Goal: Task Accomplishment & Management: Manage account settings

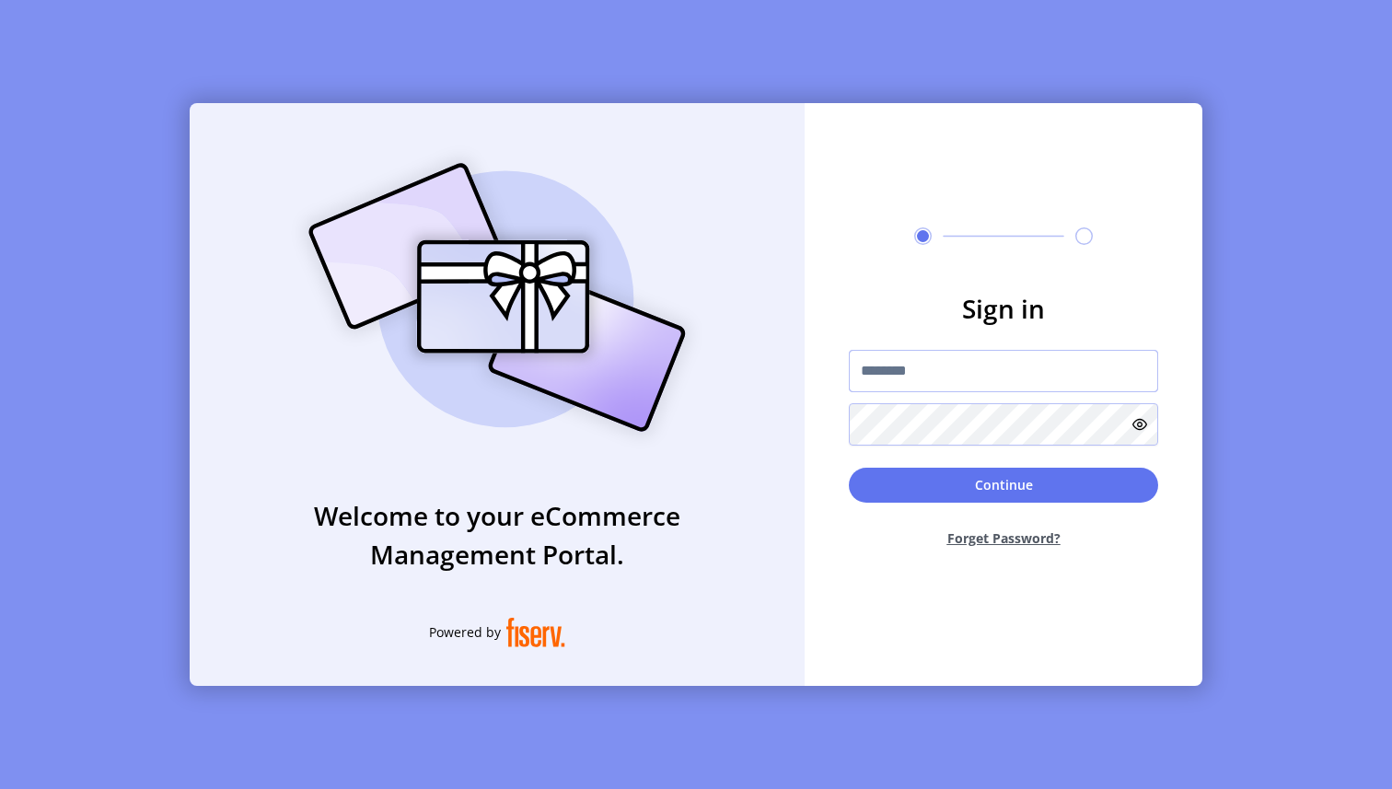
click at [1007, 370] on input "text" at bounding box center [1003, 371] width 309 height 42
type input "**********"
click at [899, 498] on button "Continue" at bounding box center [1003, 485] width 309 height 35
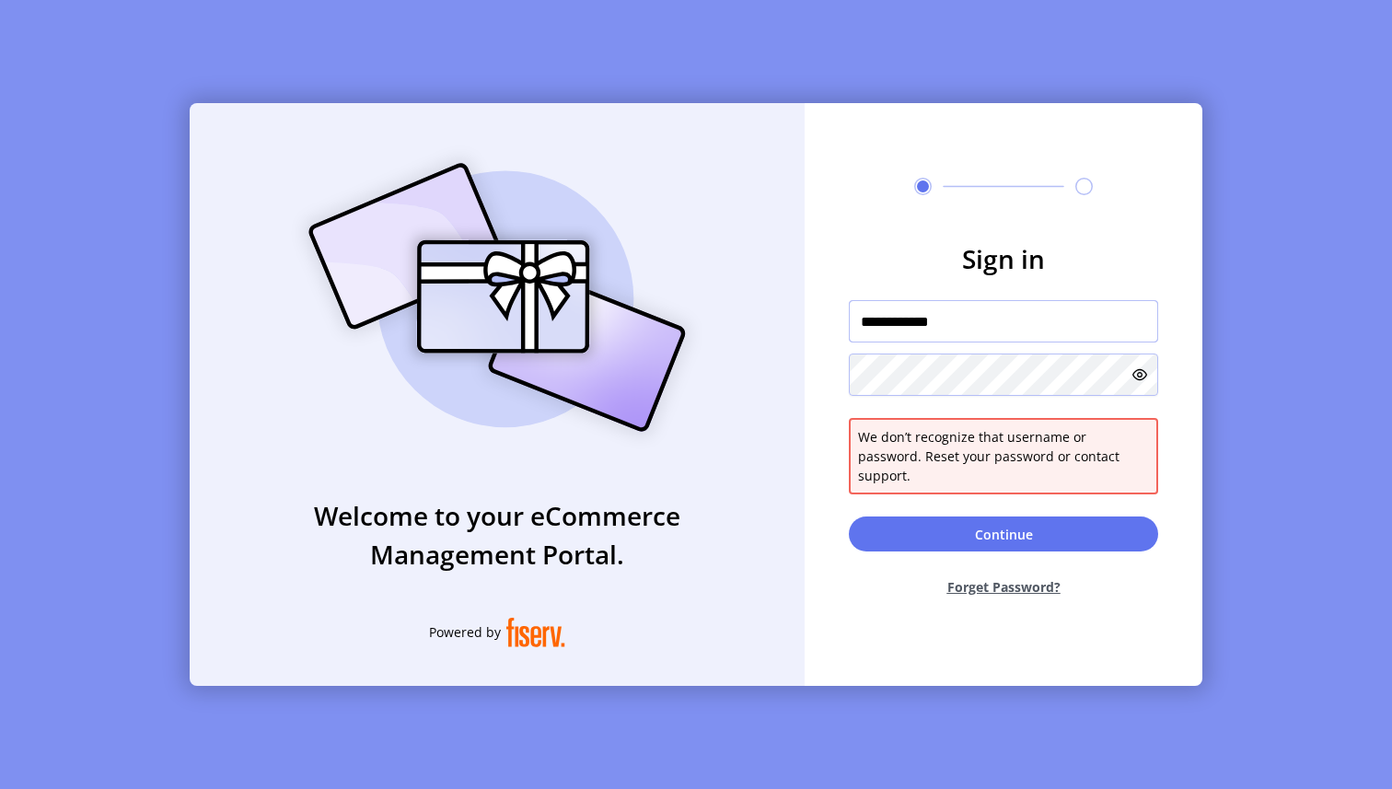
click at [966, 323] on input "**********" at bounding box center [1003, 321] width 309 height 42
click at [979, 329] on input "**********" at bounding box center [1003, 321] width 309 height 42
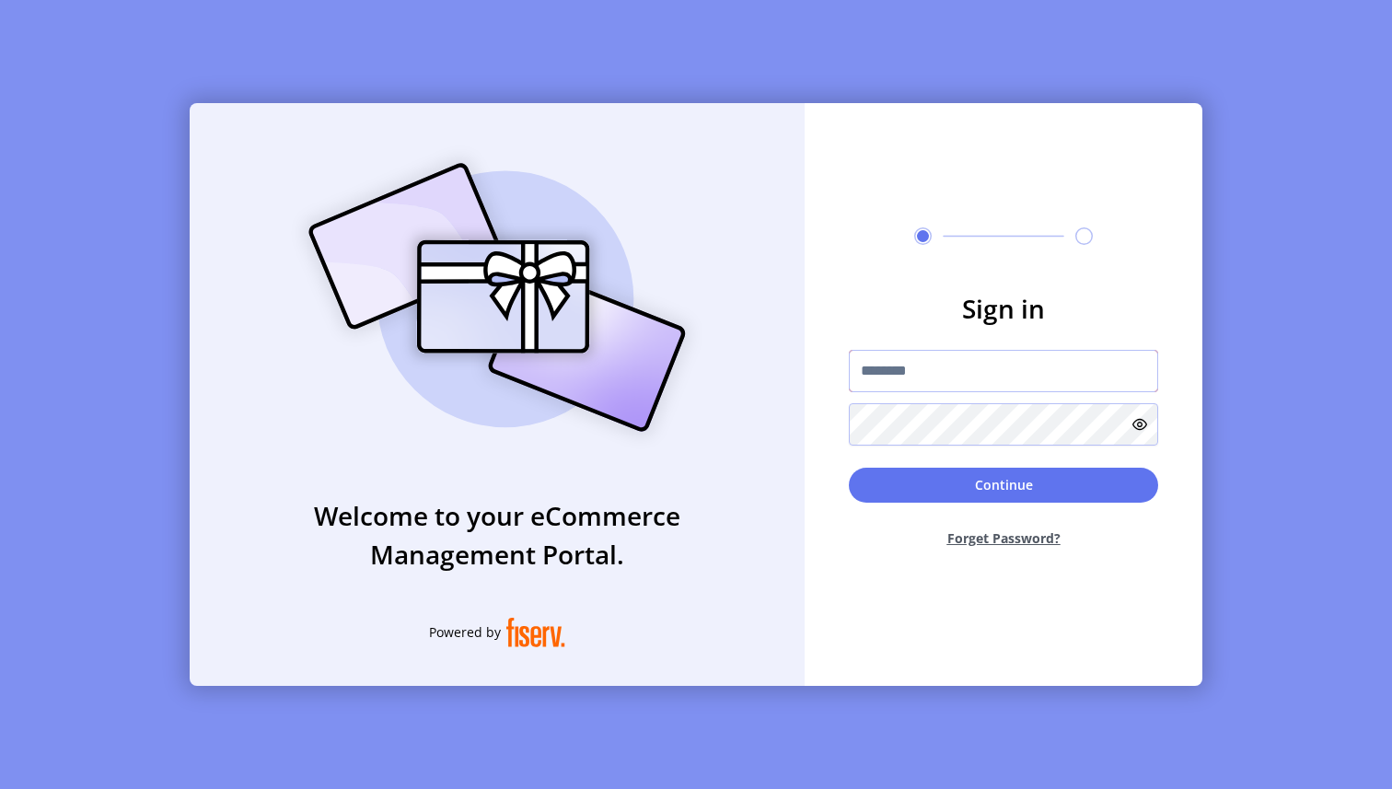
type input "**********"
click at [923, 501] on button "Continue" at bounding box center [1003, 485] width 309 height 35
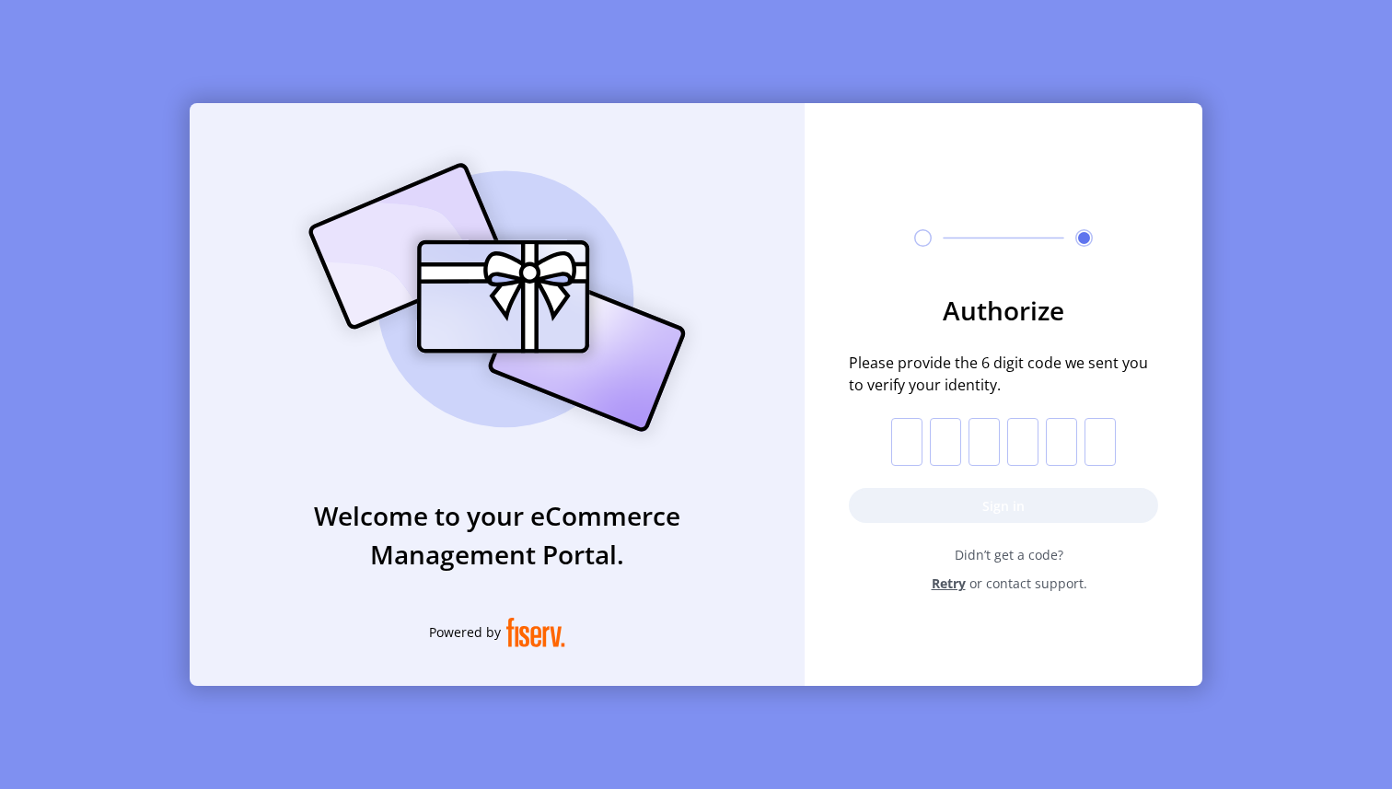
click at [897, 430] on input "text" at bounding box center [906, 442] width 31 height 48
paste input "*"
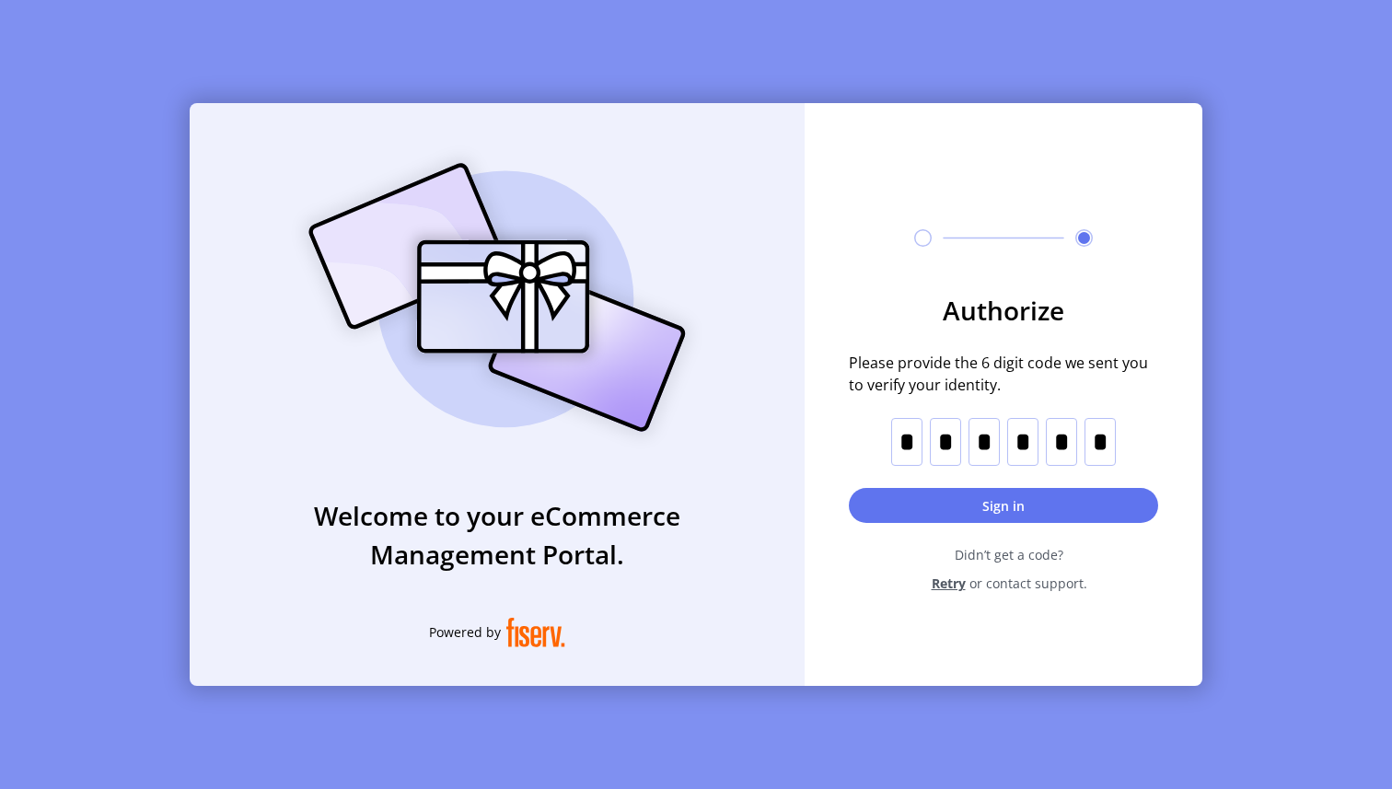
type input "*"
click at [960, 495] on button "Sign in" at bounding box center [1003, 505] width 309 height 35
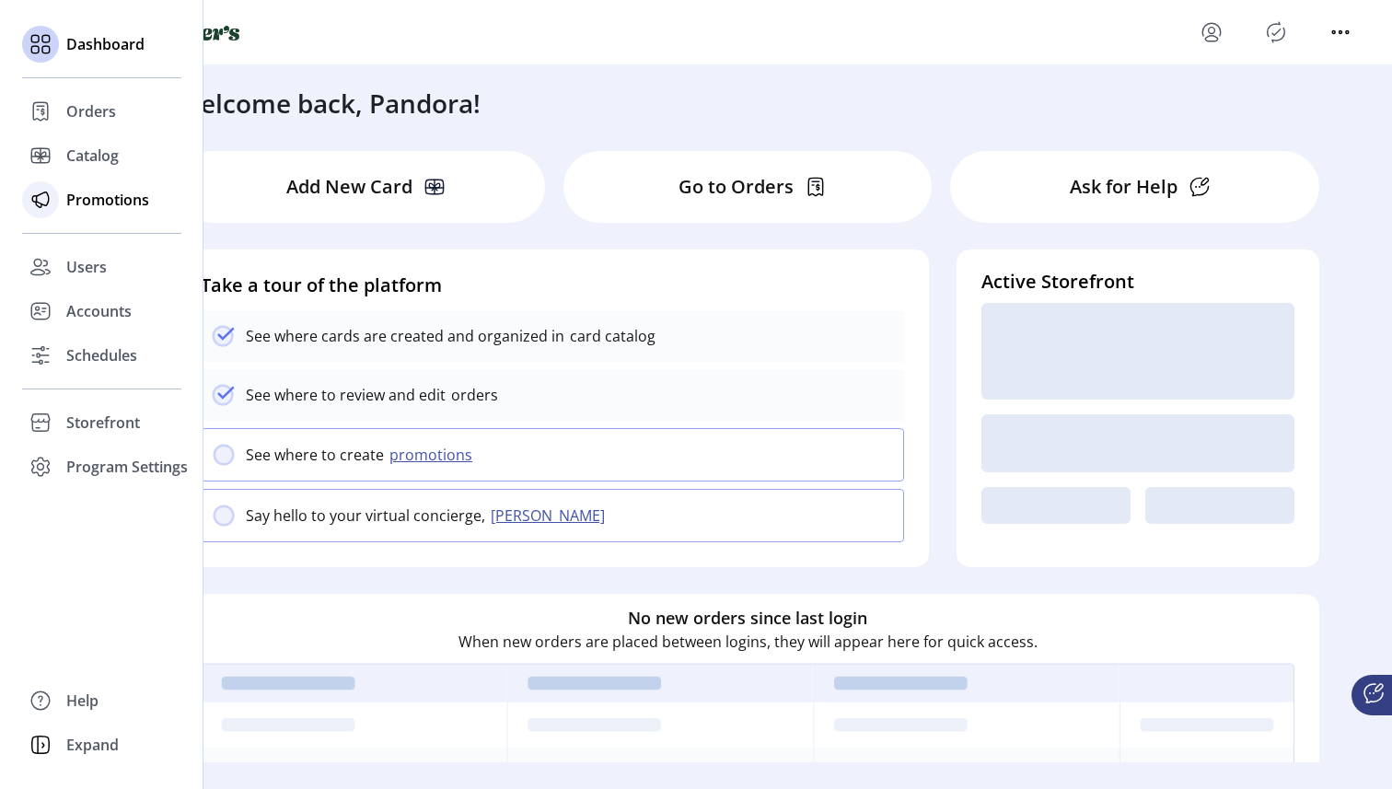
click at [33, 199] on icon at bounding box center [40, 199] width 29 height 29
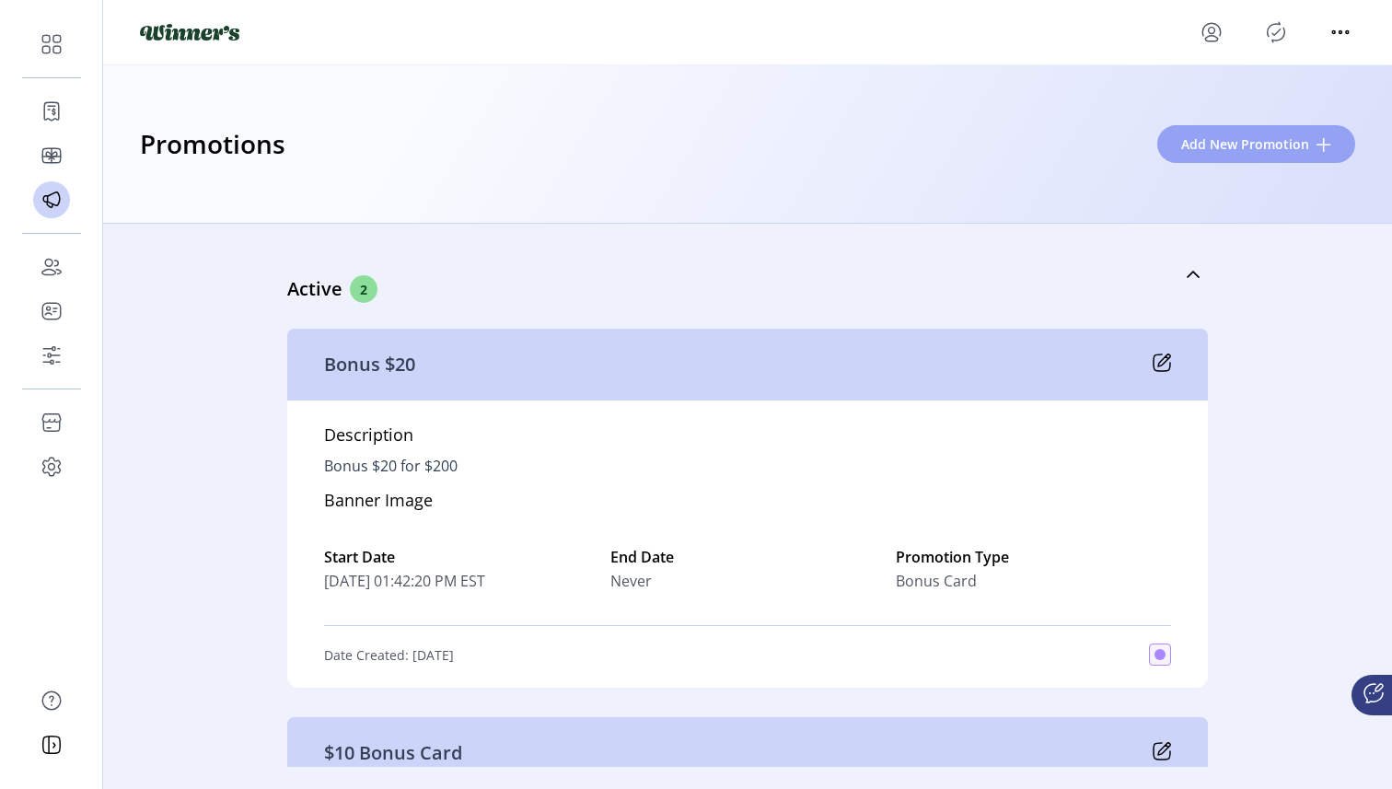
click at [1254, 147] on span "Add New Promotion" at bounding box center [1245, 143] width 128 height 19
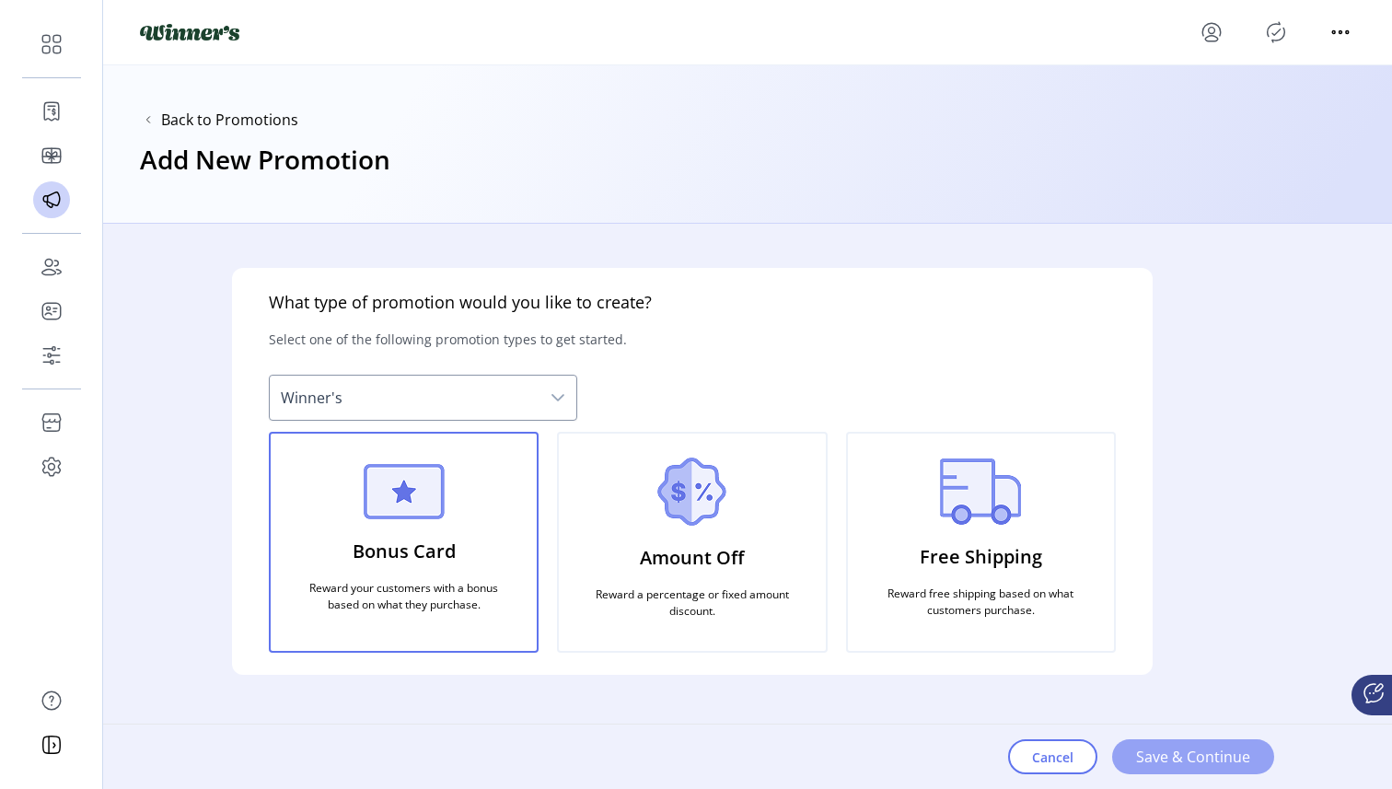
click at [1191, 742] on button "Save & Continue" at bounding box center [1193, 756] width 162 height 35
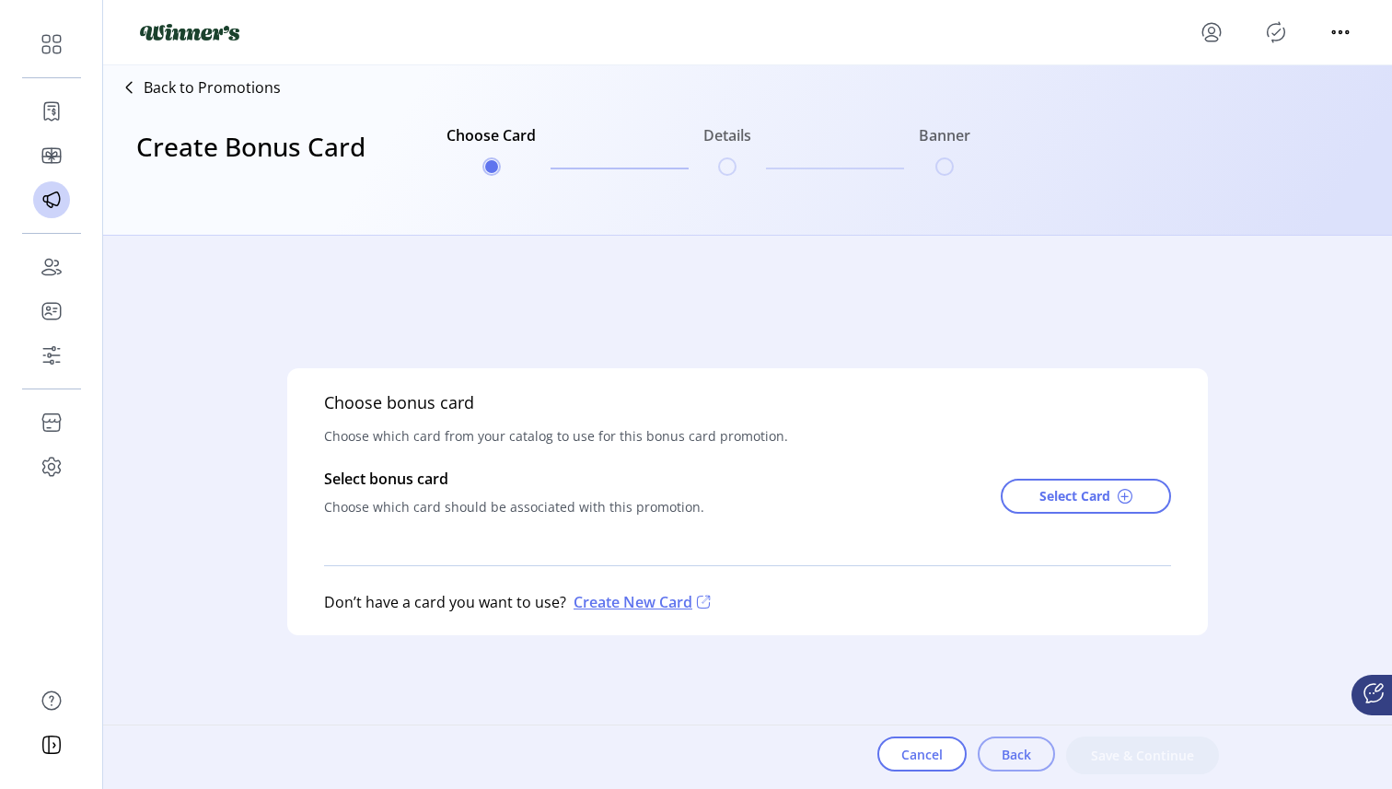
click at [1015, 749] on span "Back" at bounding box center [1016, 754] width 29 height 19
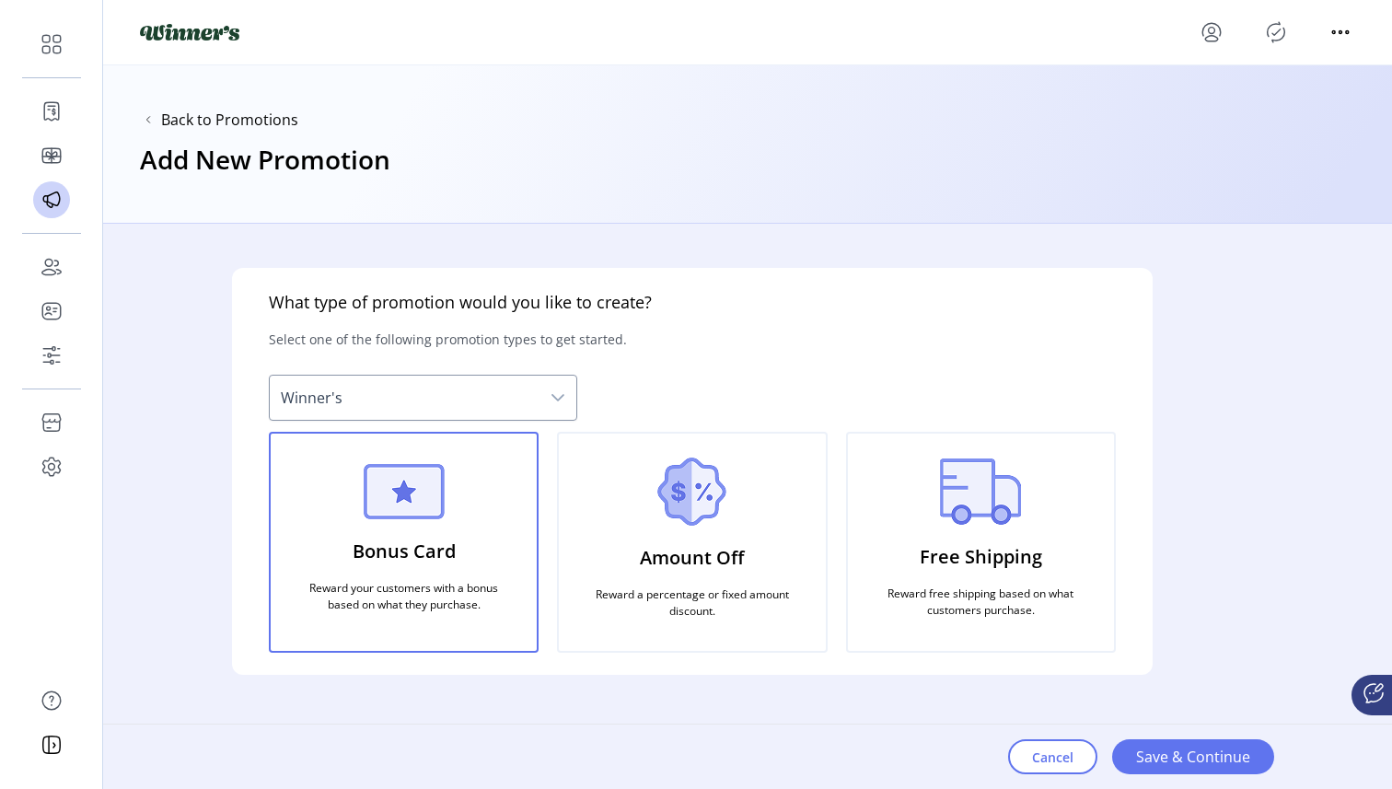
click at [724, 565] on p "Amount Off" at bounding box center [692, 558] width 104 height 42
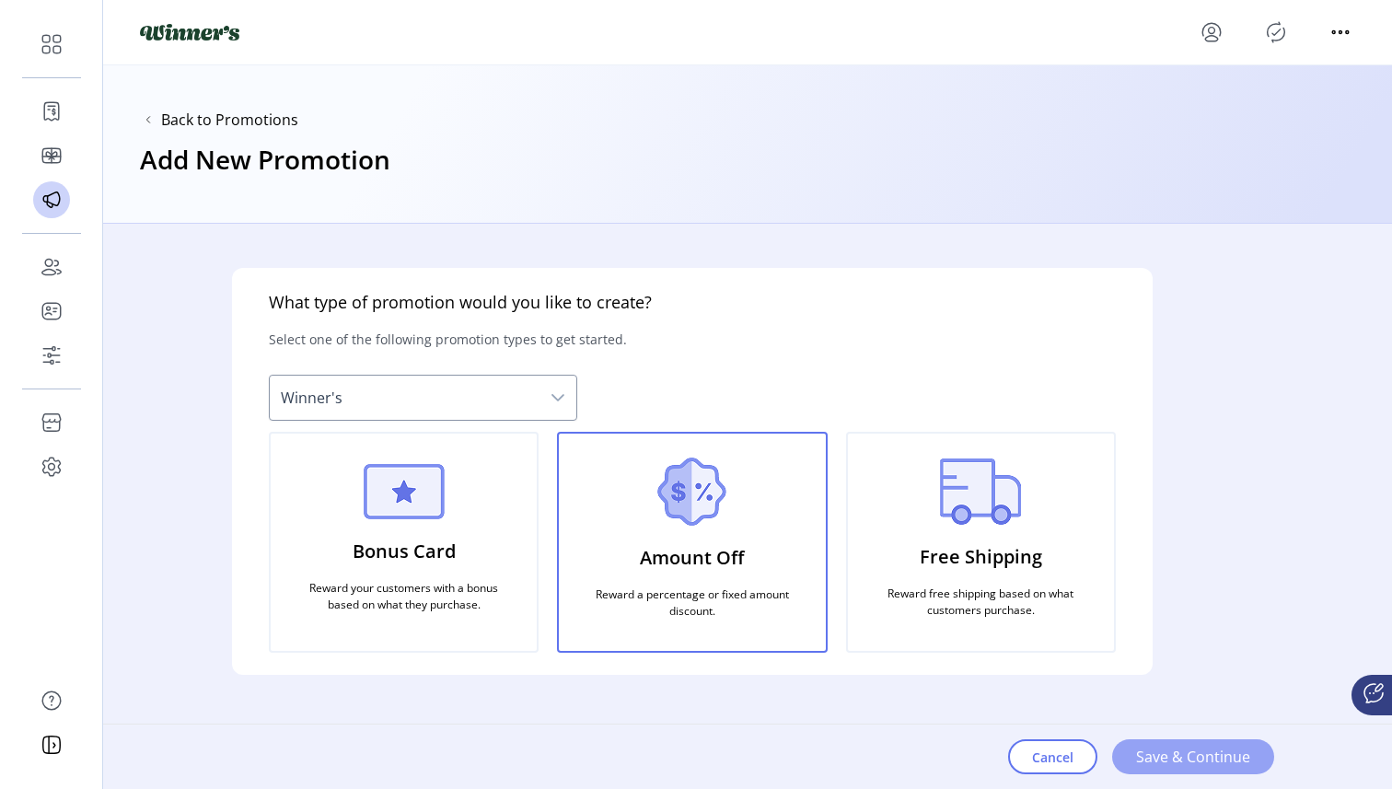
click at [1194, 756] on span "Save & Continue" at bounding box center [1193, 757] width 114 height 22
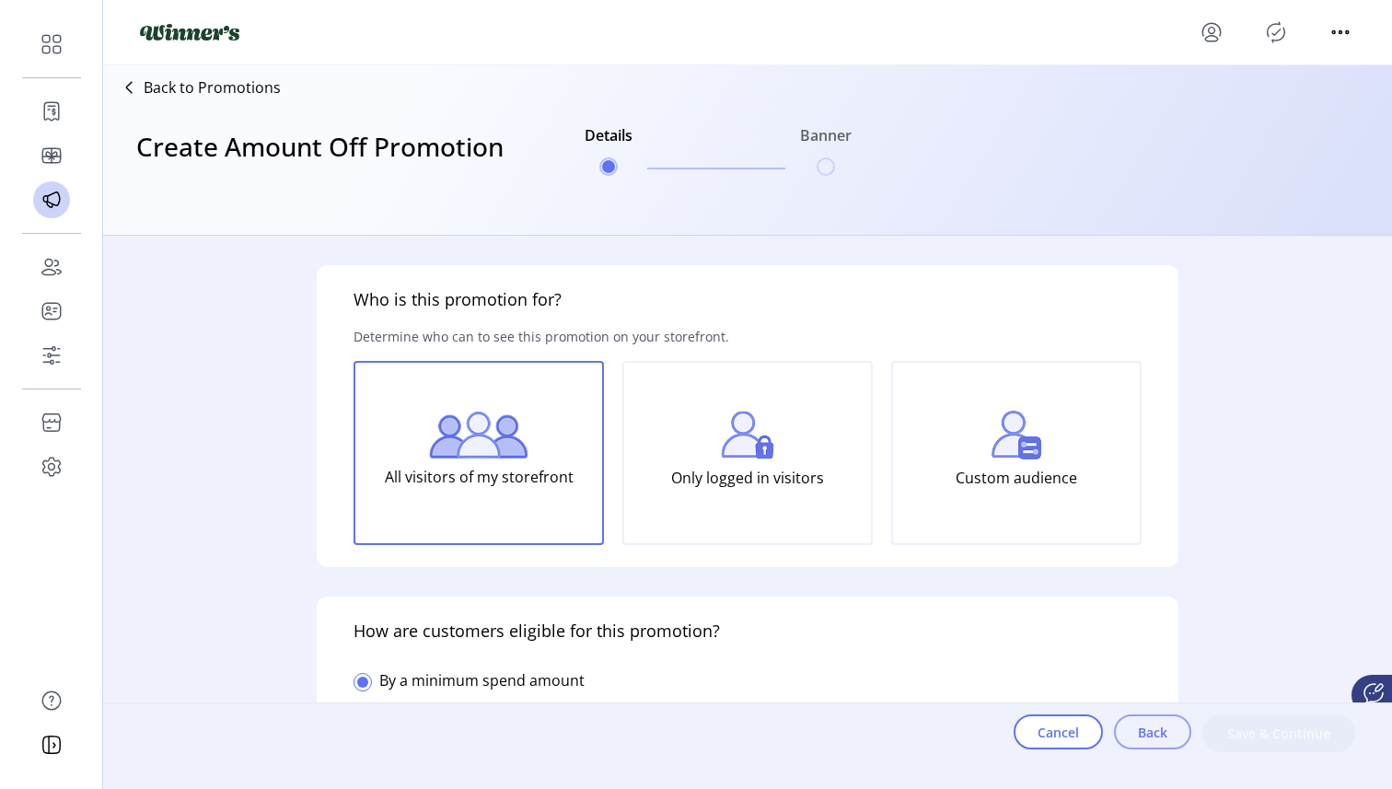
click at [1155, 735] on span "Back" at bounding box center [1152, 732] width 29 height 19
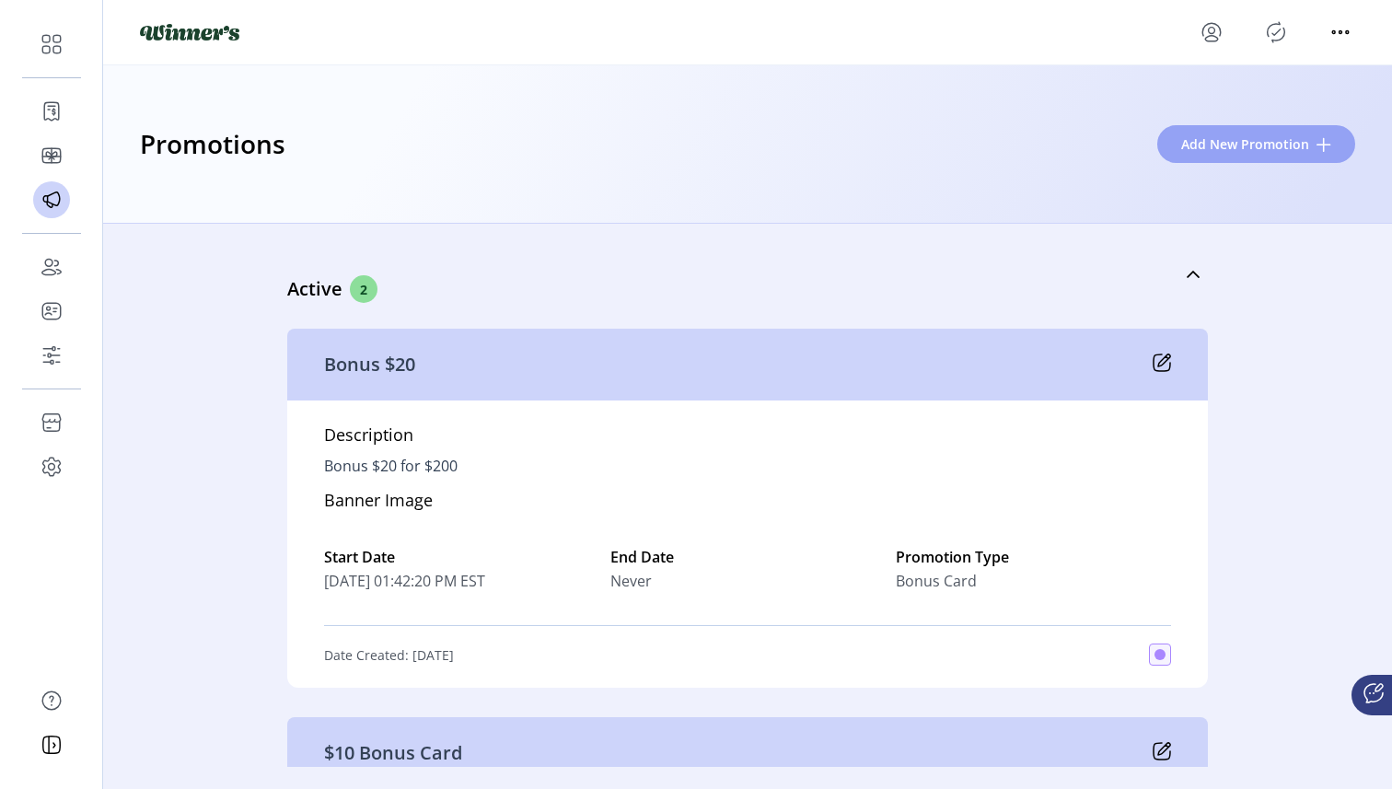
click at [1212, 156] on button "Add New Promotion" at bounding box center [1256, 144] width 198 height 38
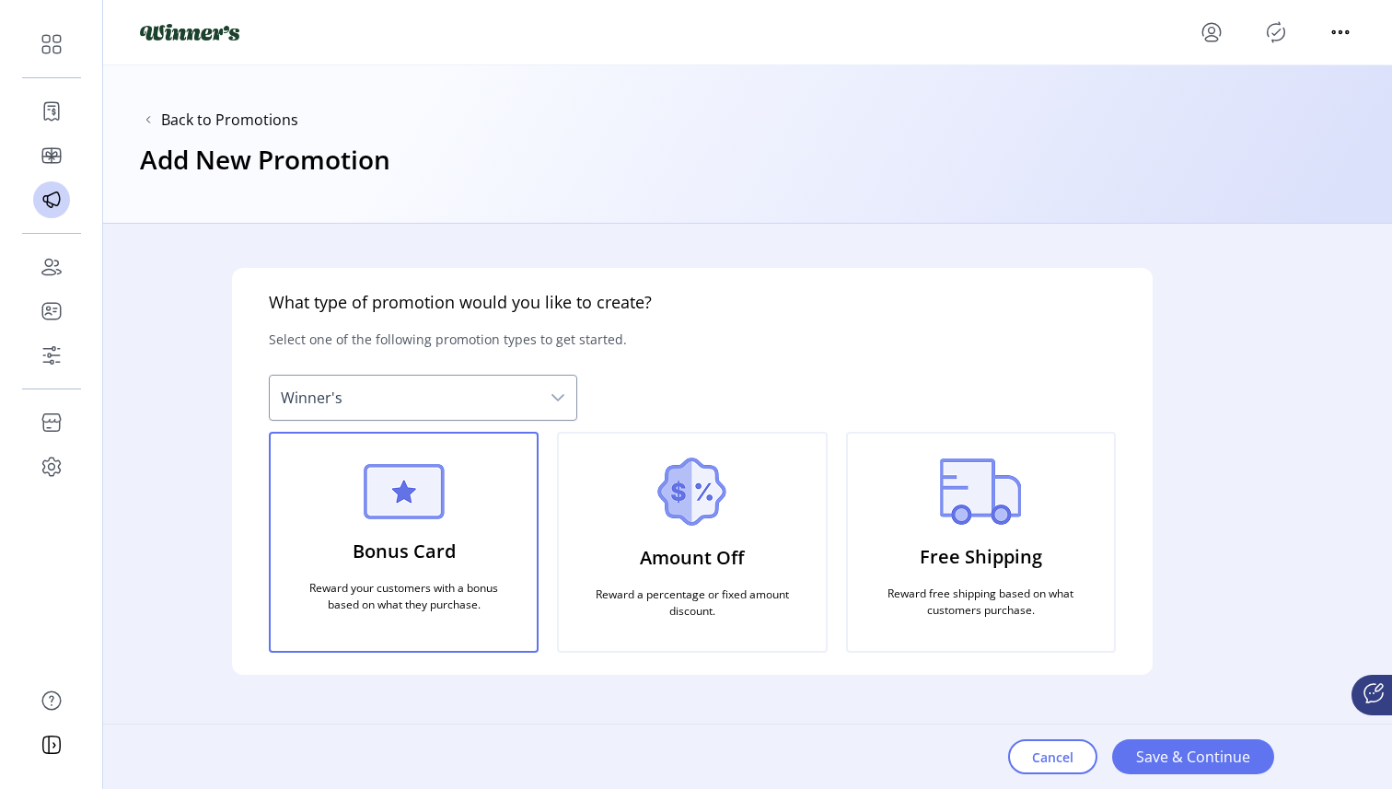
click at [986, 528] on div "Free Shipping Reward free shipping based on what customers purchase." at bounding box center [981, 542] width 270 height 221
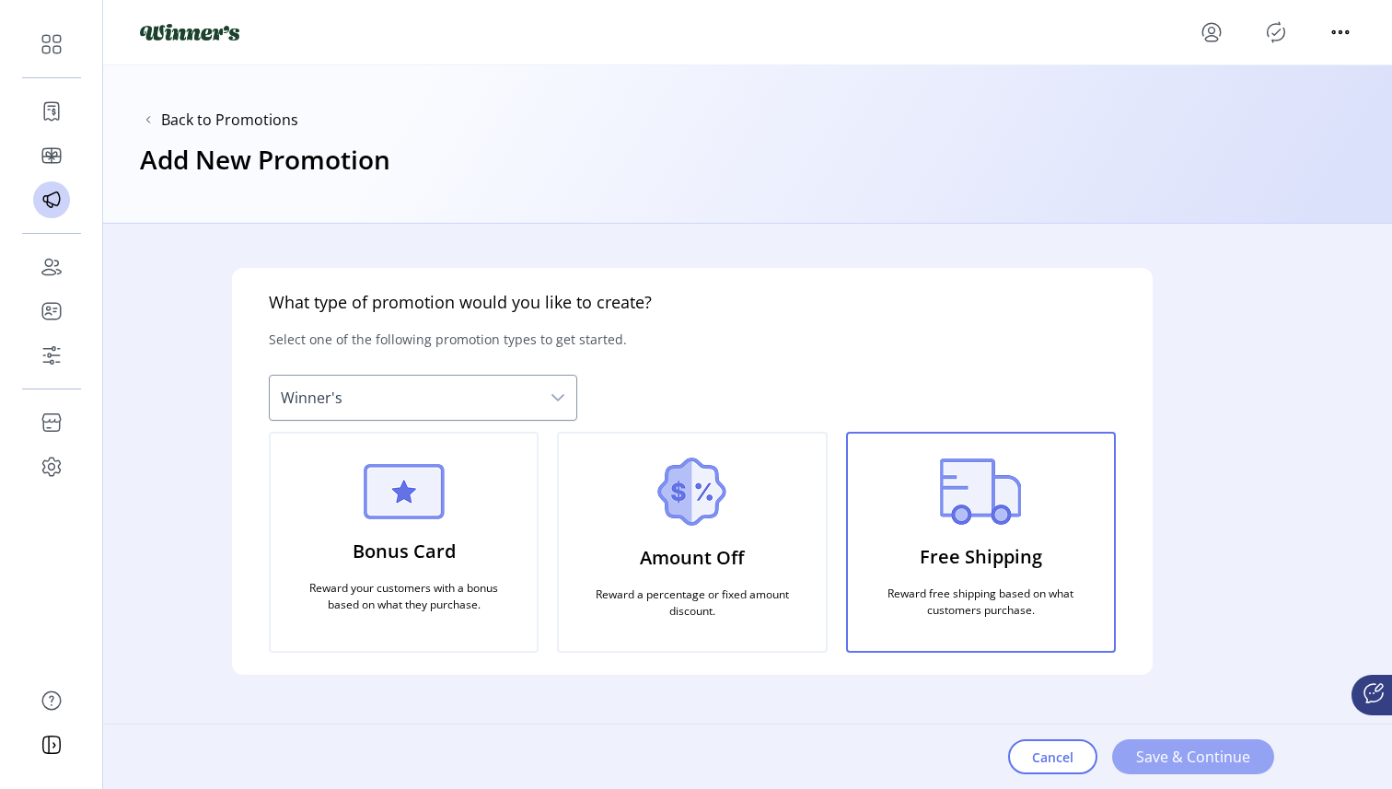
click at [1186, 755] on span "Save & Continue" at bounding box center [1193, 757] width 114 height 22
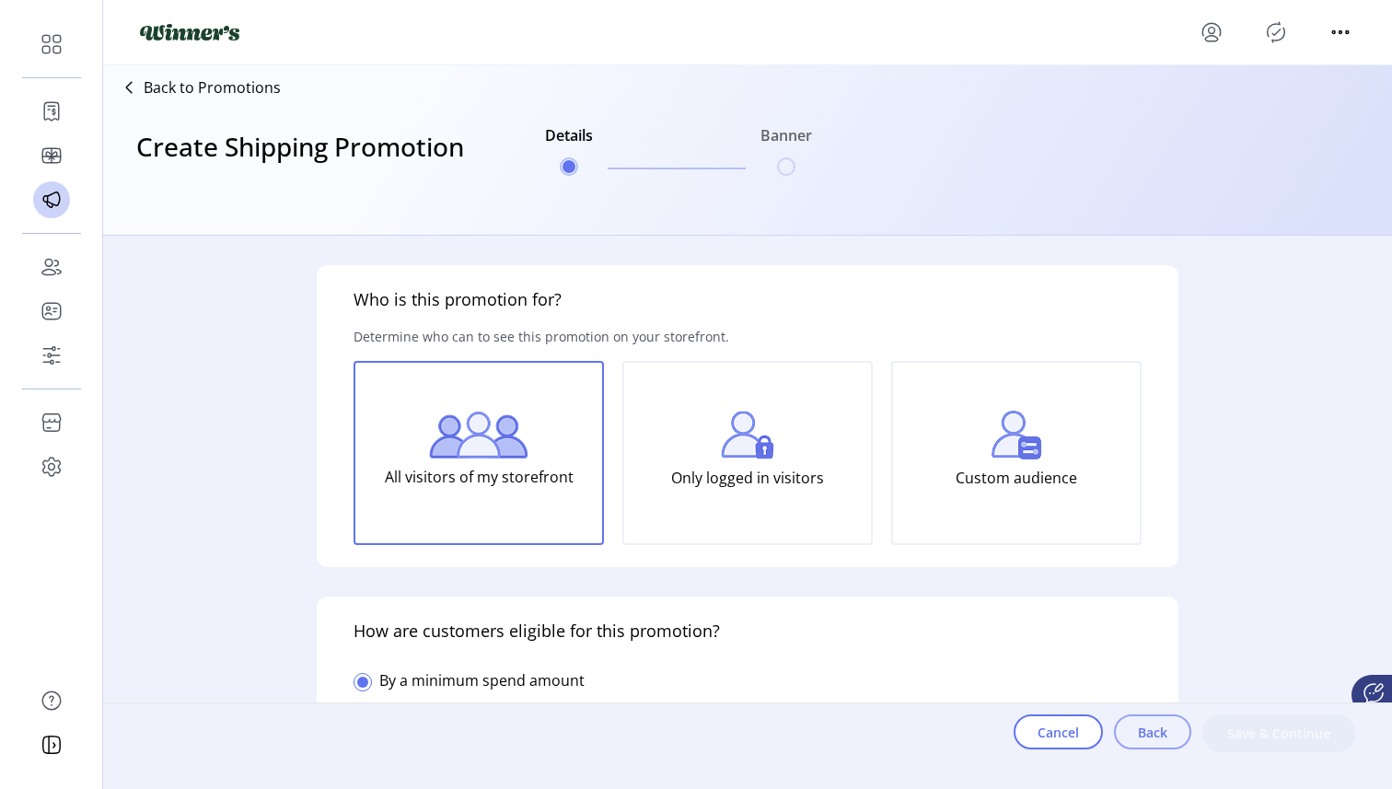
click at [1154, 736] on span "Back" at bounding box center [1152, 732] width 29 height 19
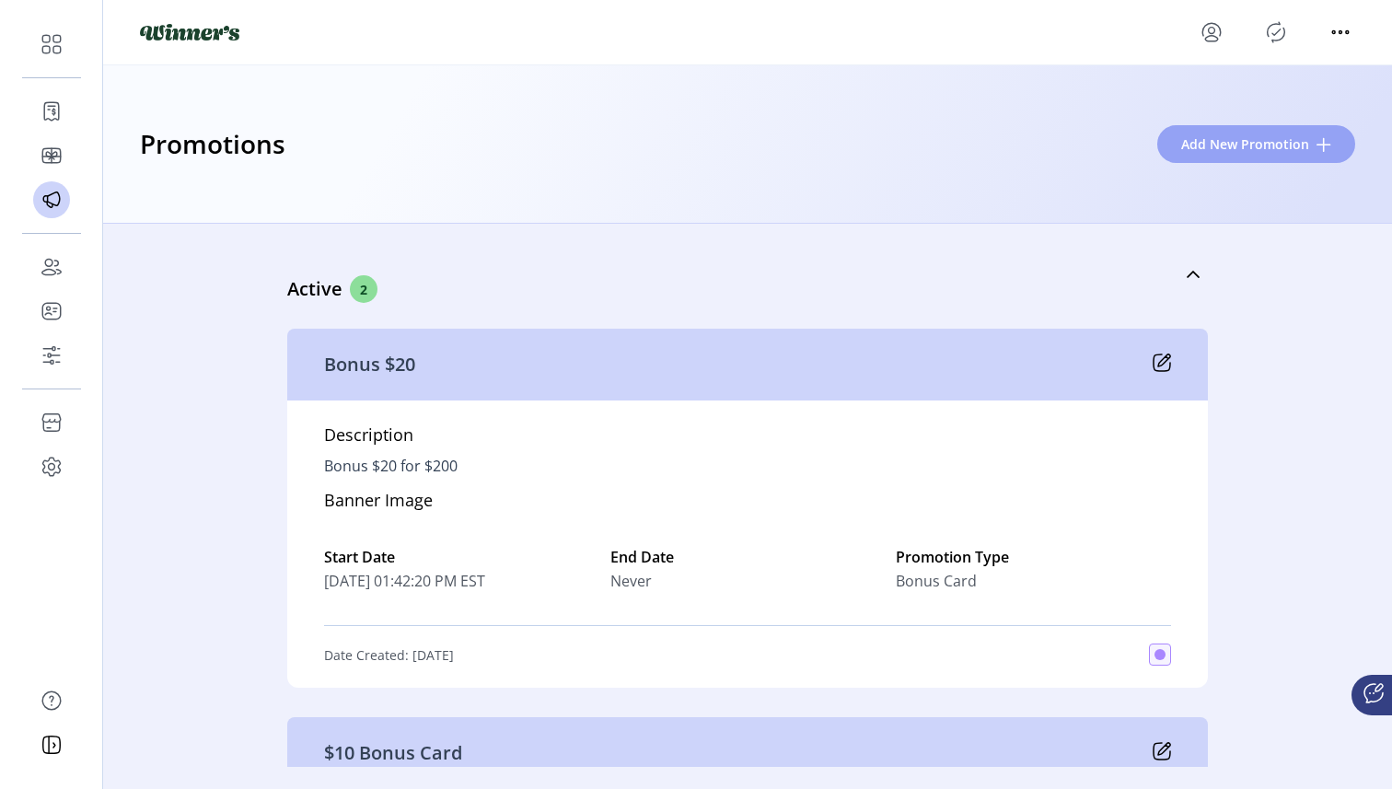
click at [1239, 134] on span "Add New Promotion" at bounding box center [1245, 143] width 128 height 19
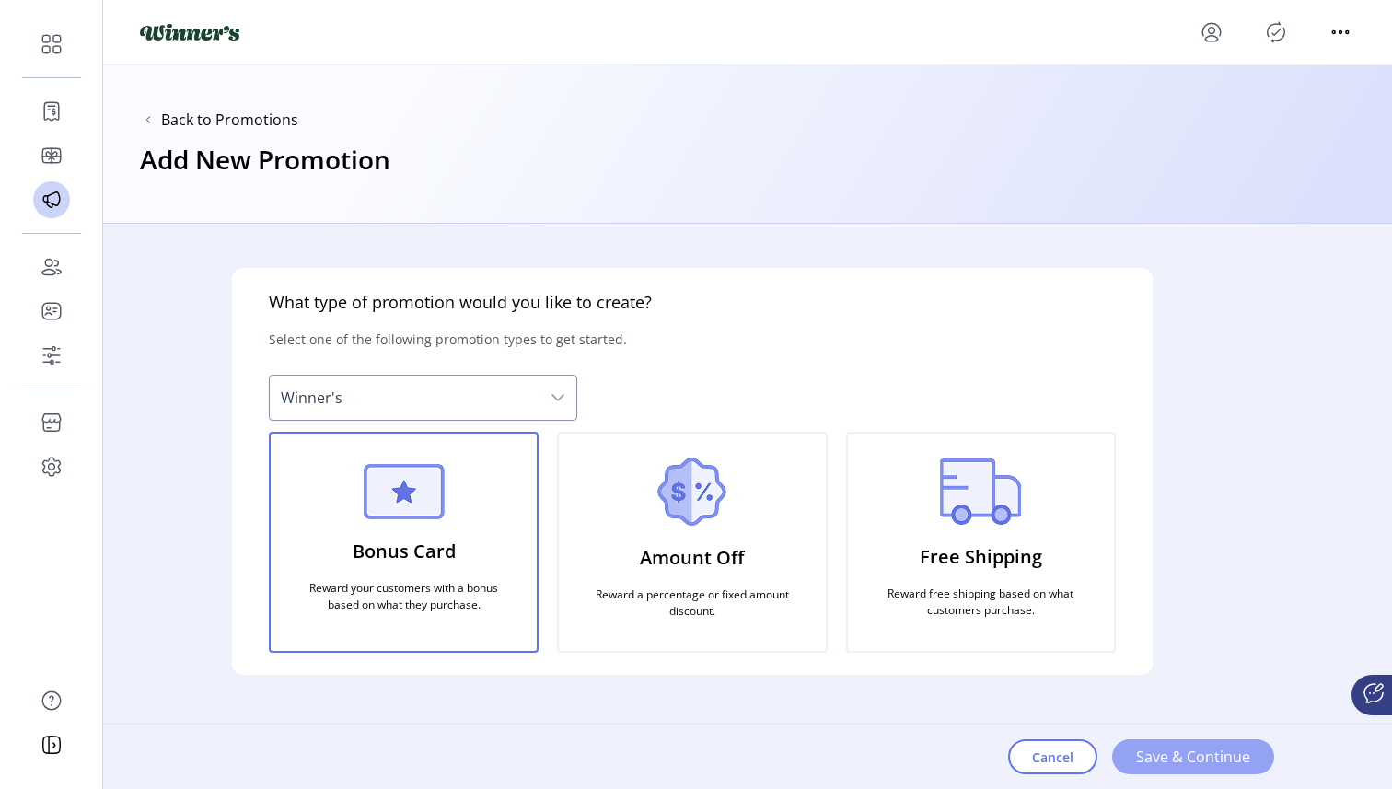
click at [1234, 756] on span "Save & Continue" at bounding box center [1193, 757] width 114 height 22
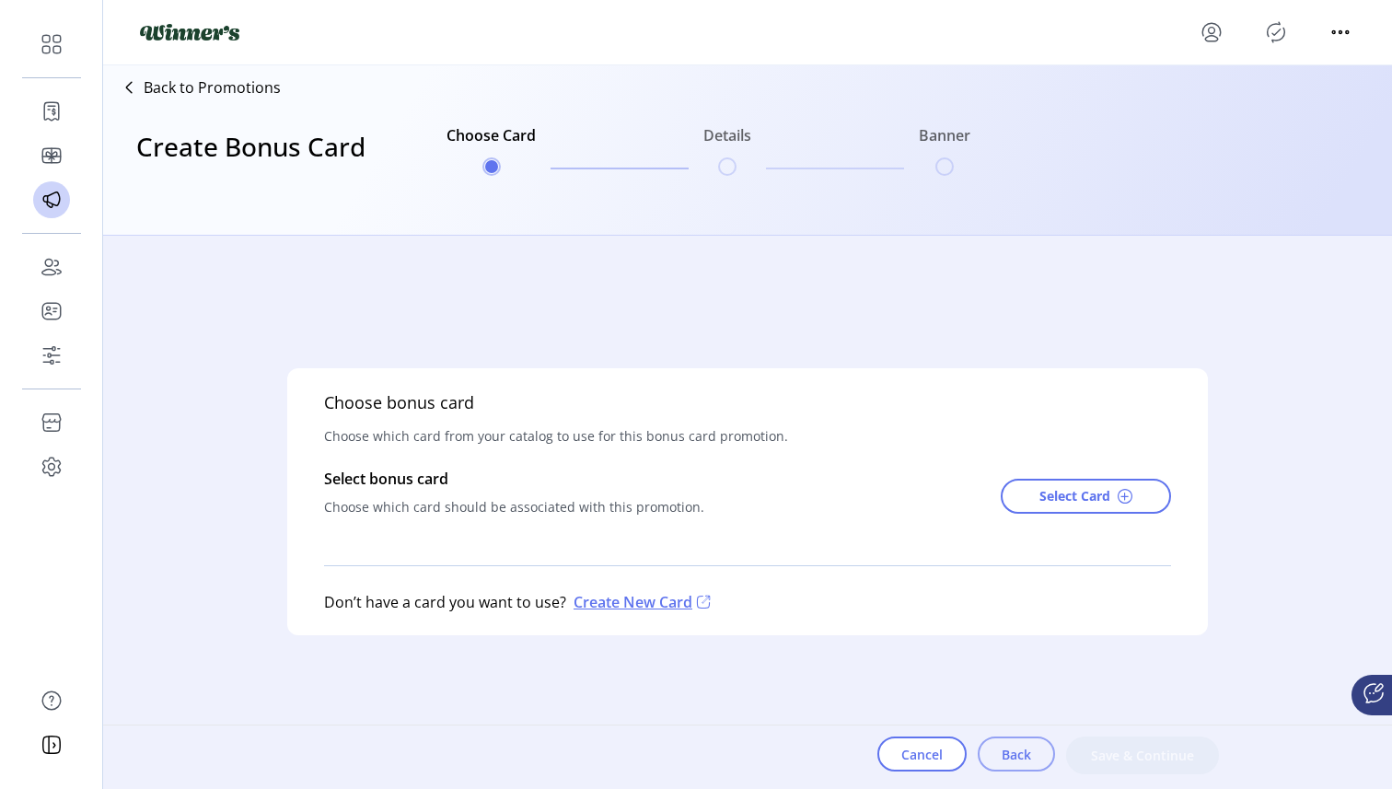
click at [1035, 756] on button "Back" at bounding box center [1016, 753] width 77 height 35
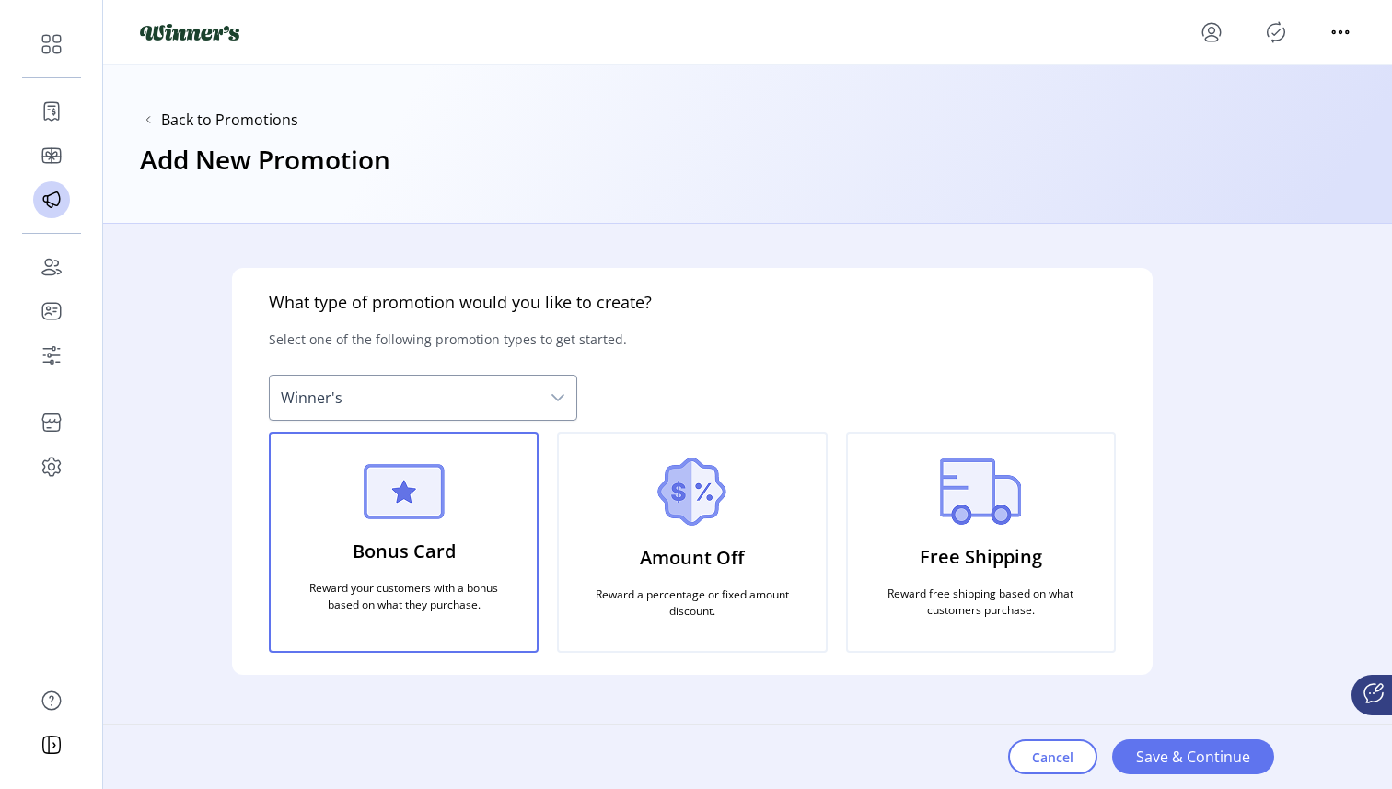
click at [757, 560] on div "Amount Off Reward a percentage or fixed amount discount." at bounding box center [692, 542] width 270 height 221
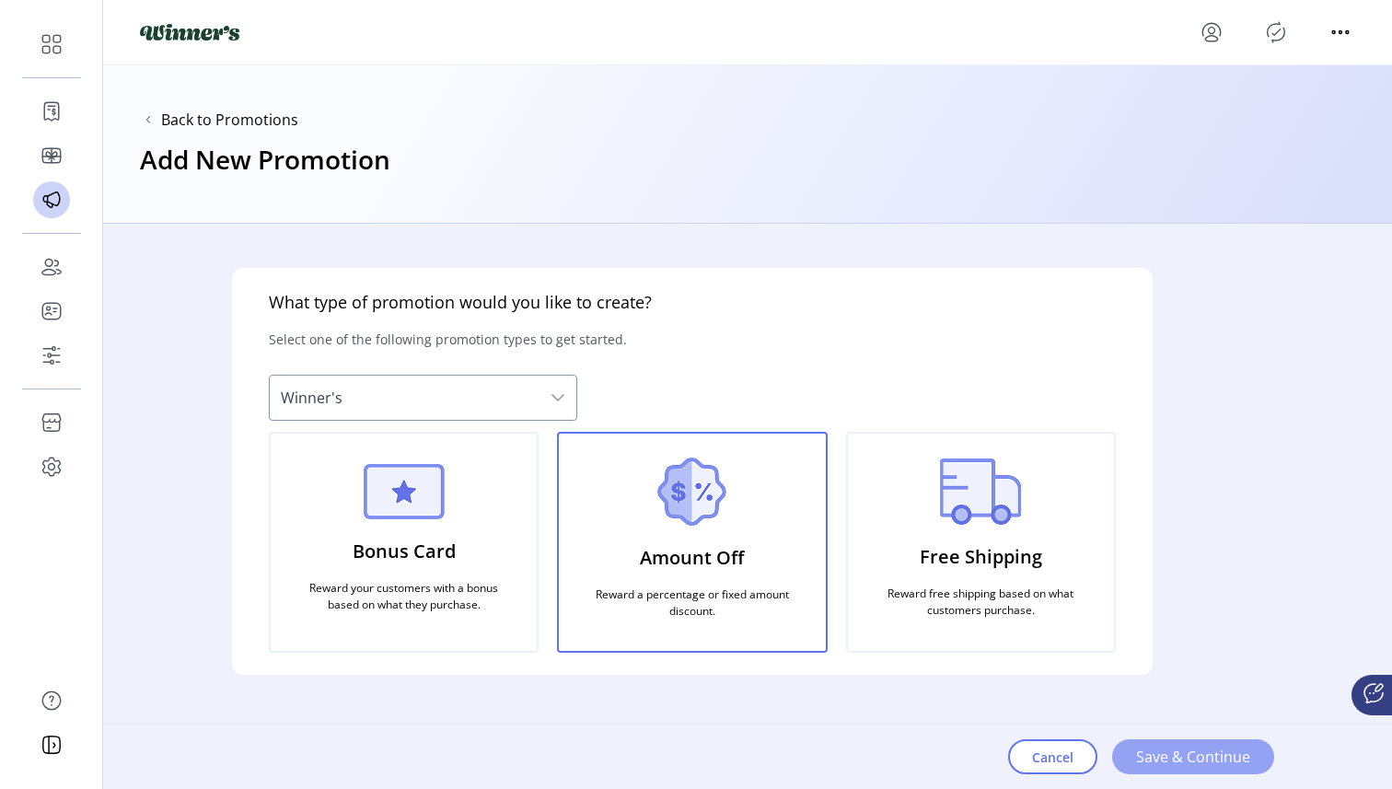
click at [1168, 768] on button "Save & Continue" at bounding box center [1193, 756] width 162 height 35
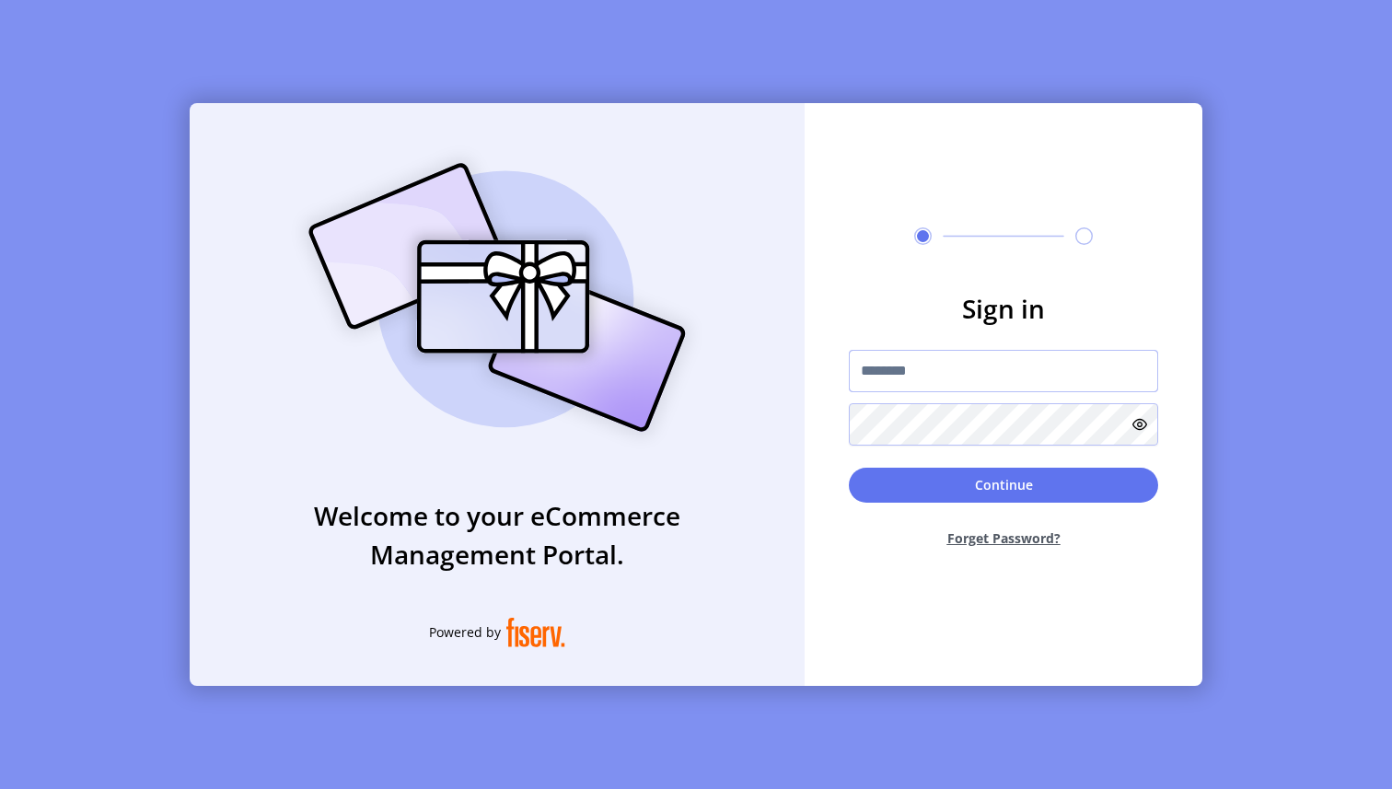
click at [973, 365] on input "text" at bounding box center [1003, 371] width 309 height 42
type input "**********"
click at [943, 485] on button "Continue" at bounding box center [1003, 485] width 309 height 35
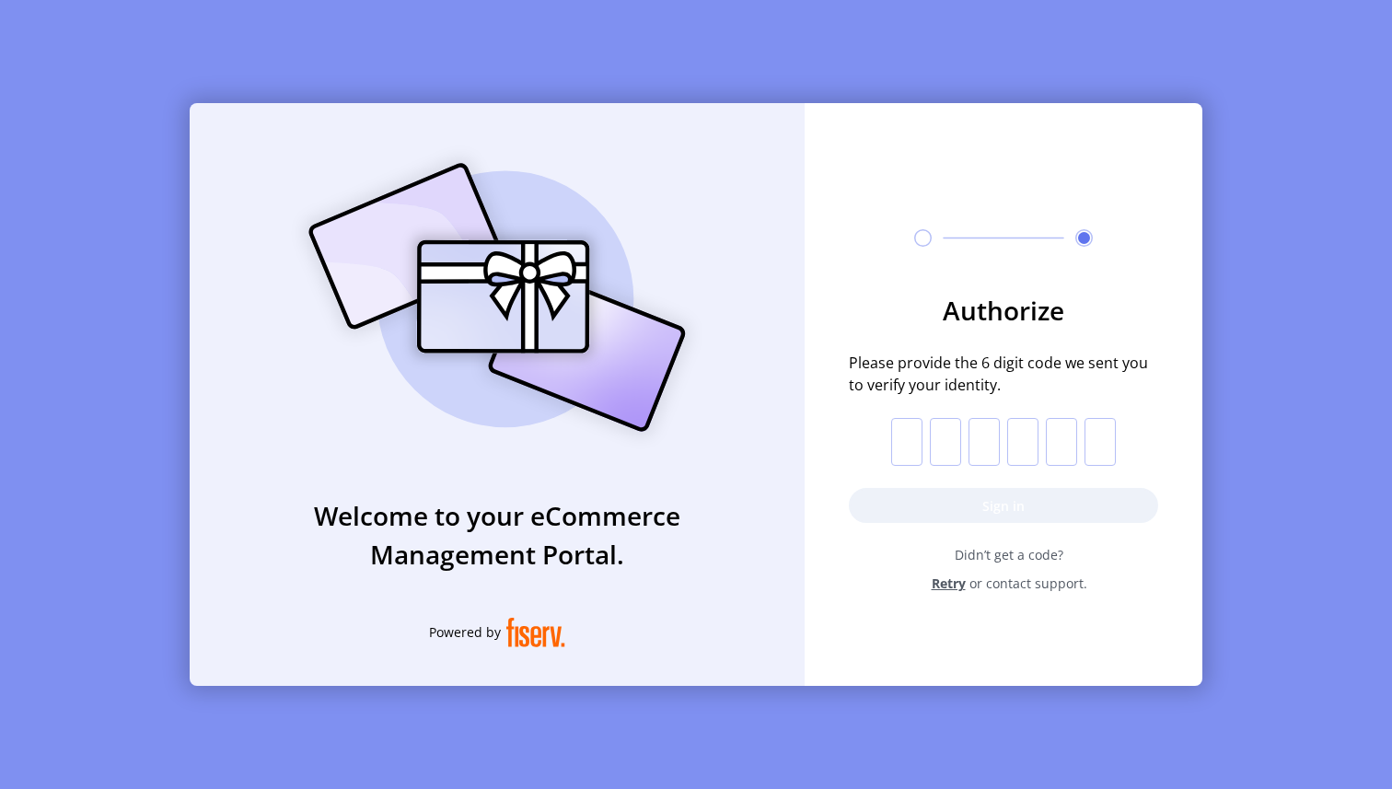
click at [904, 438] on input "text" at bounding box center [906, 442] width 31 height 48
paste input "*"
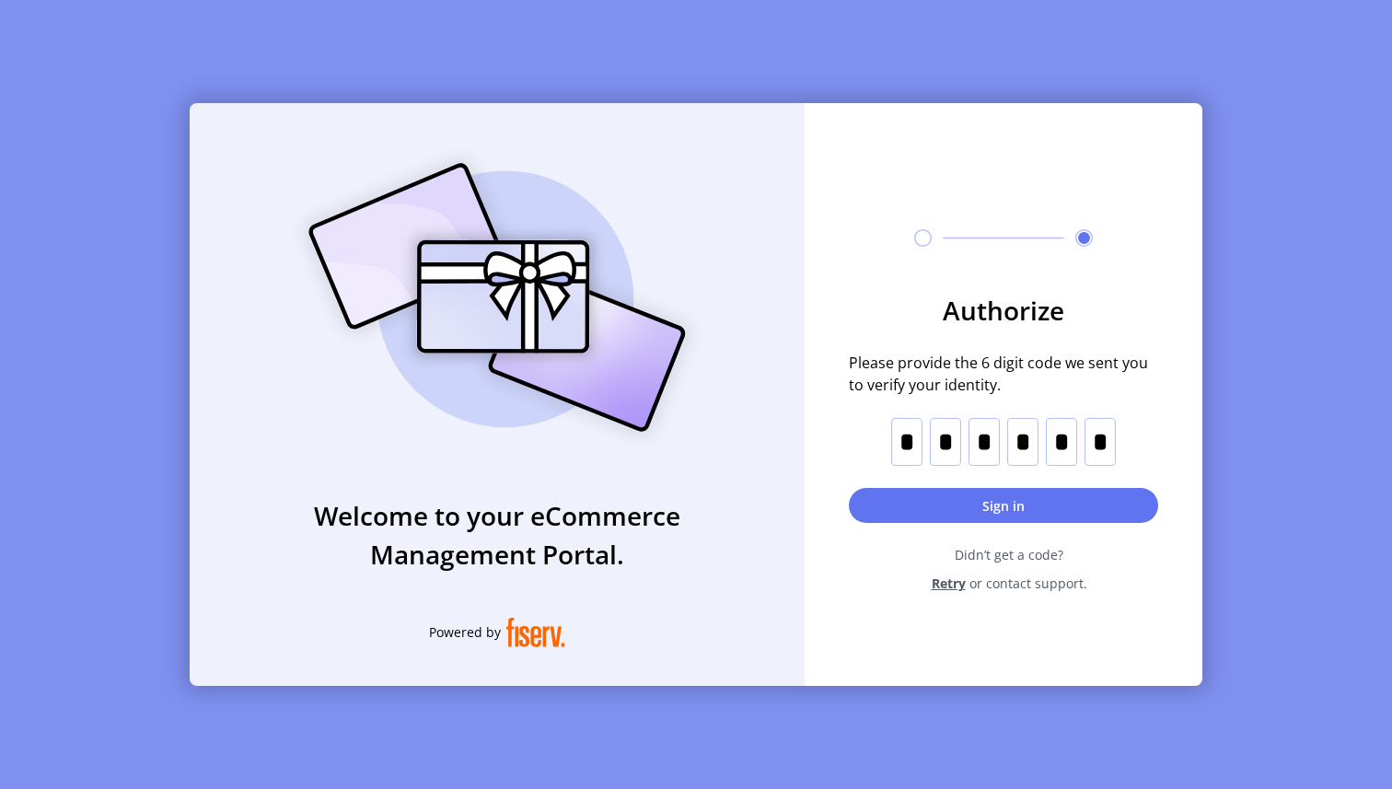
type input "*"
click at [978, 507] on button "Sign in" at bounding box center [1003, 505] width 309 height 35
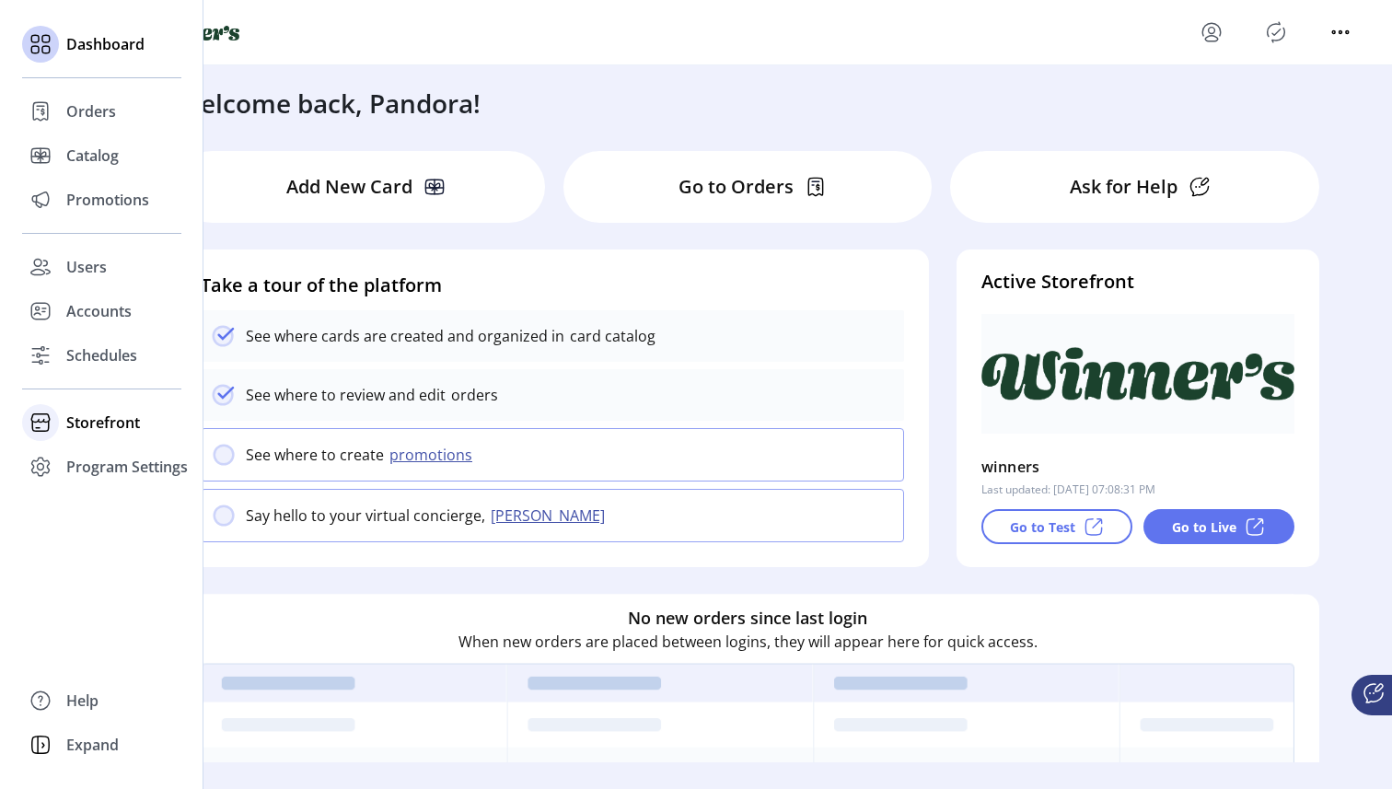
click at [49, 424] on icon at bounding box center [40, 422] width 29 height 29
click at [102, 465] on span "Configuration" at bounding box center [114, 459] width 97 height 22
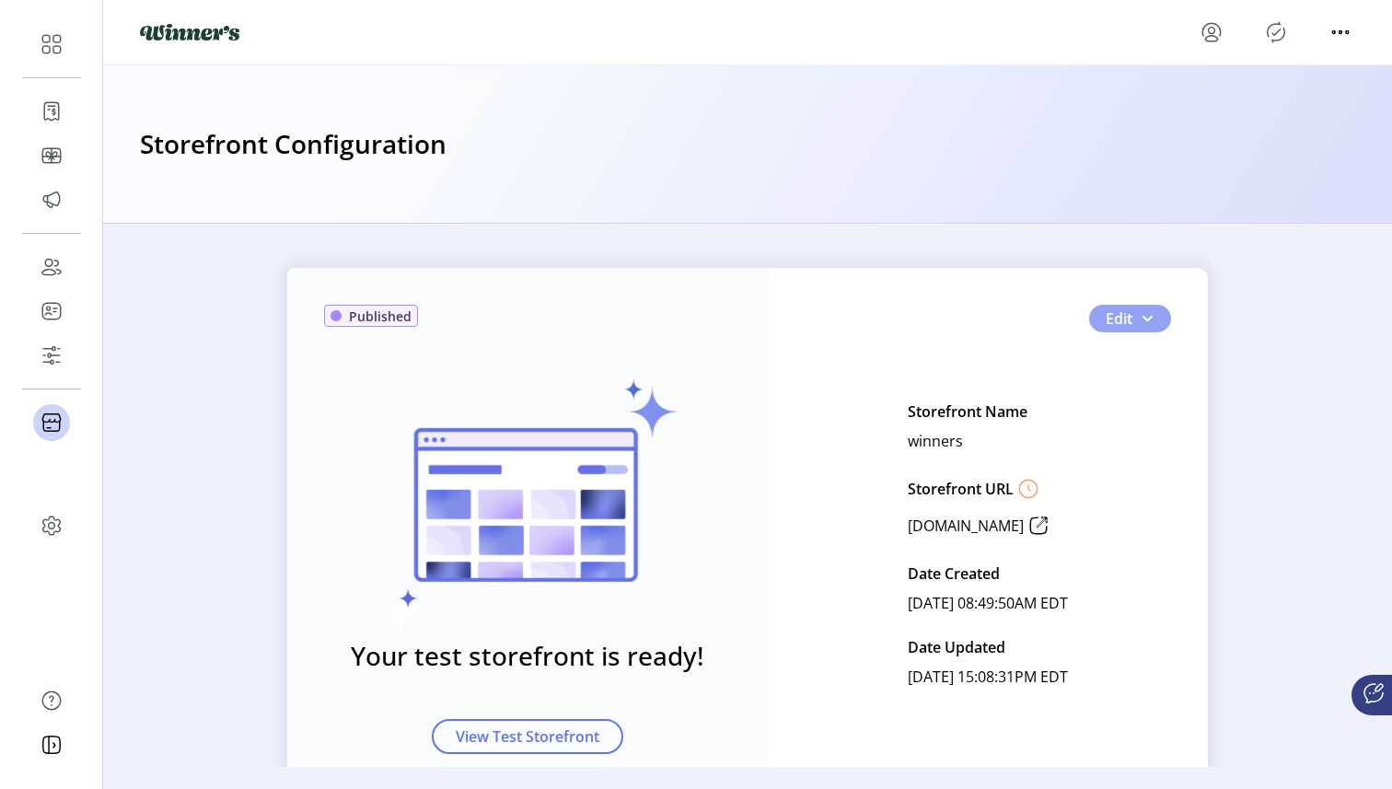
click at [1126, 310] on span "Edit" at bounding box center [1119, 318] width 27 height 22
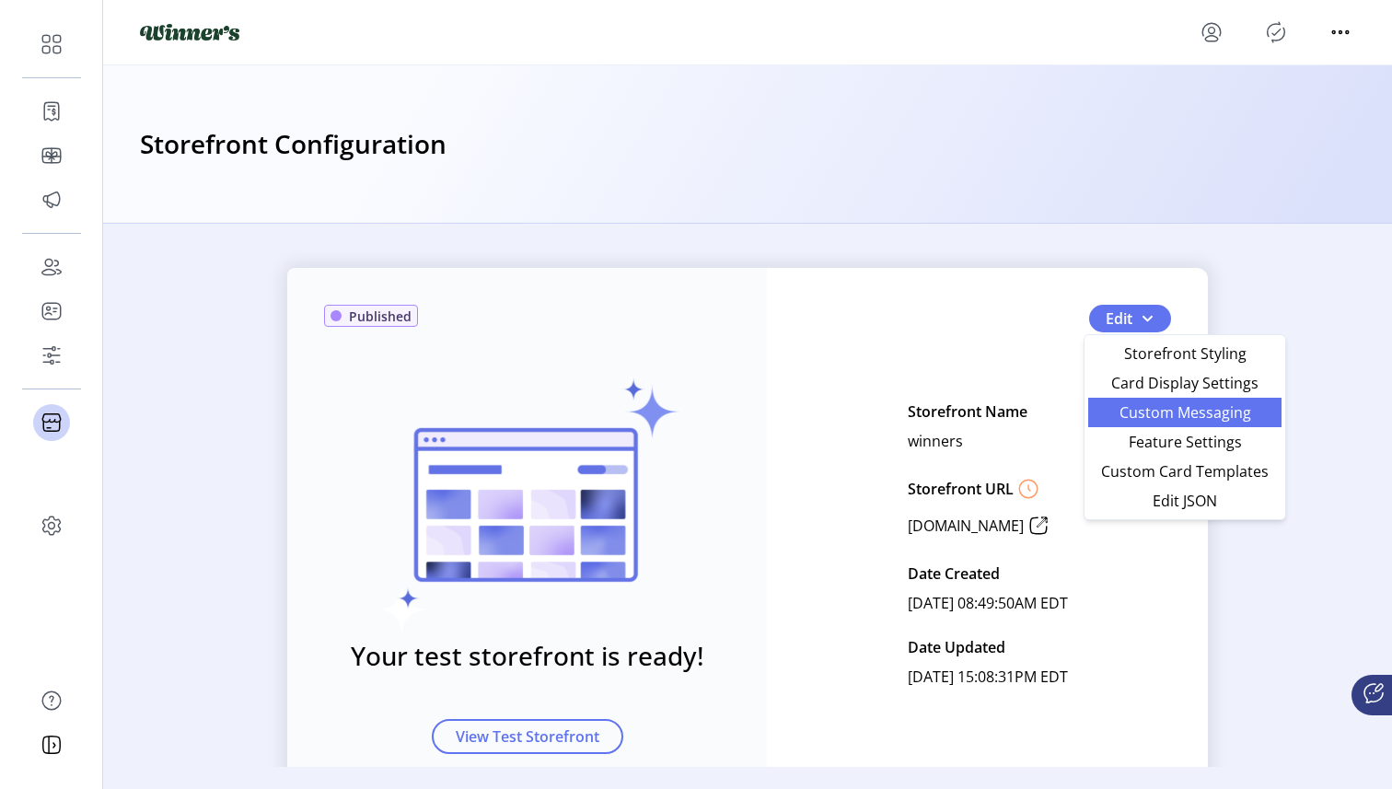
click at [1151, 423] on link "Custom Messaging" at bounding box center [1184, 412] width 193 height 29
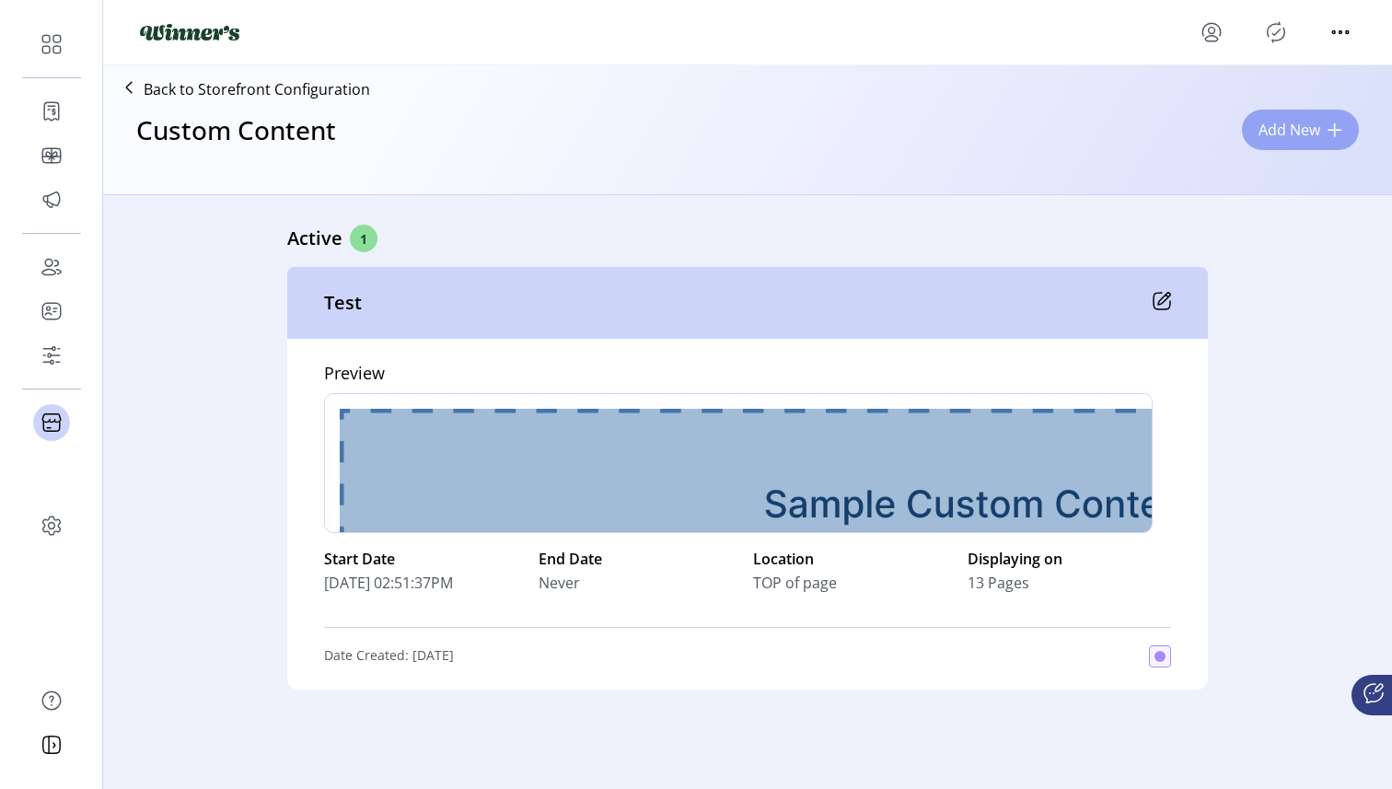
click at [1274, 145] on button "Add New" at bounding box center [1300, 130] width 117 height 41
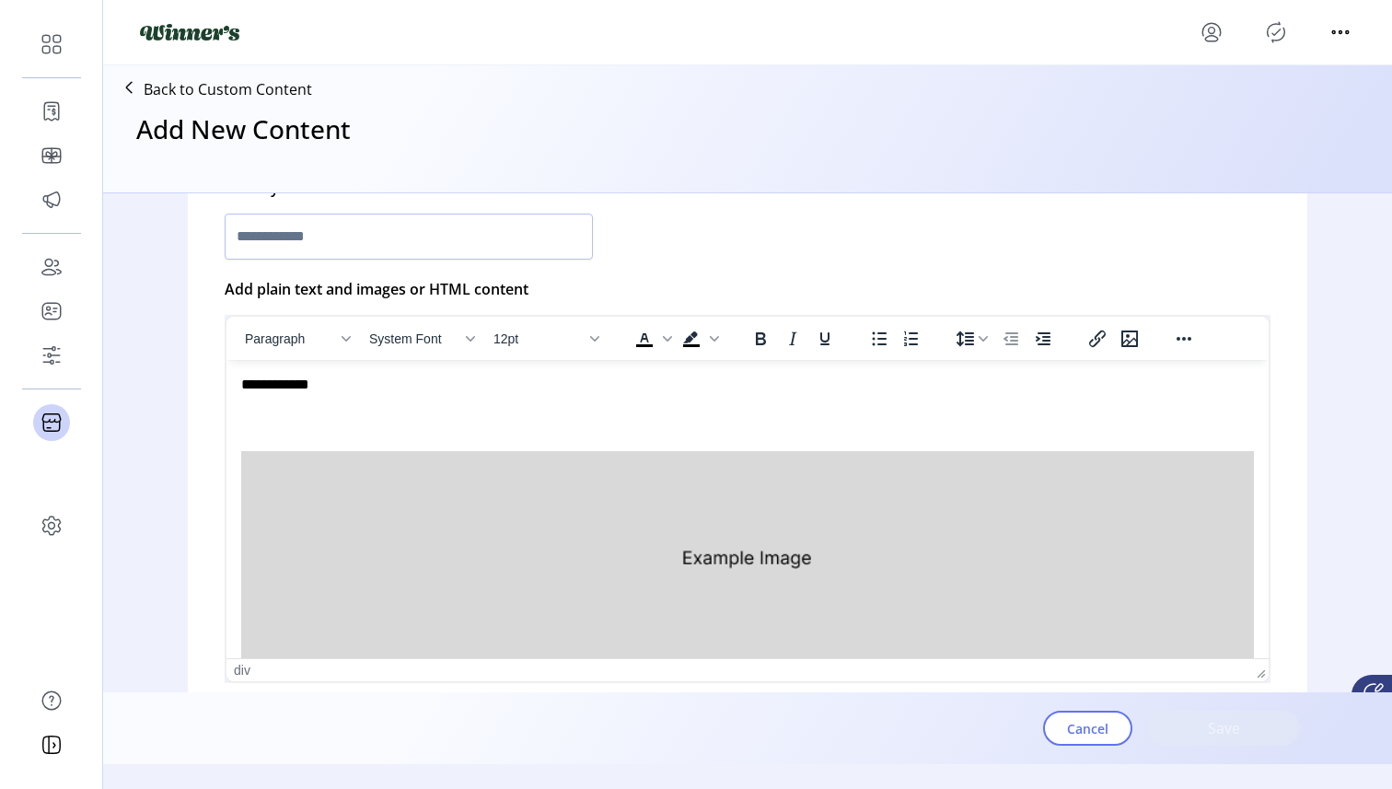
click at [626, 496] on img "Rich Text Area. Press ALT-0 for help." at bounding box center [747, 557] width 1013 height 213
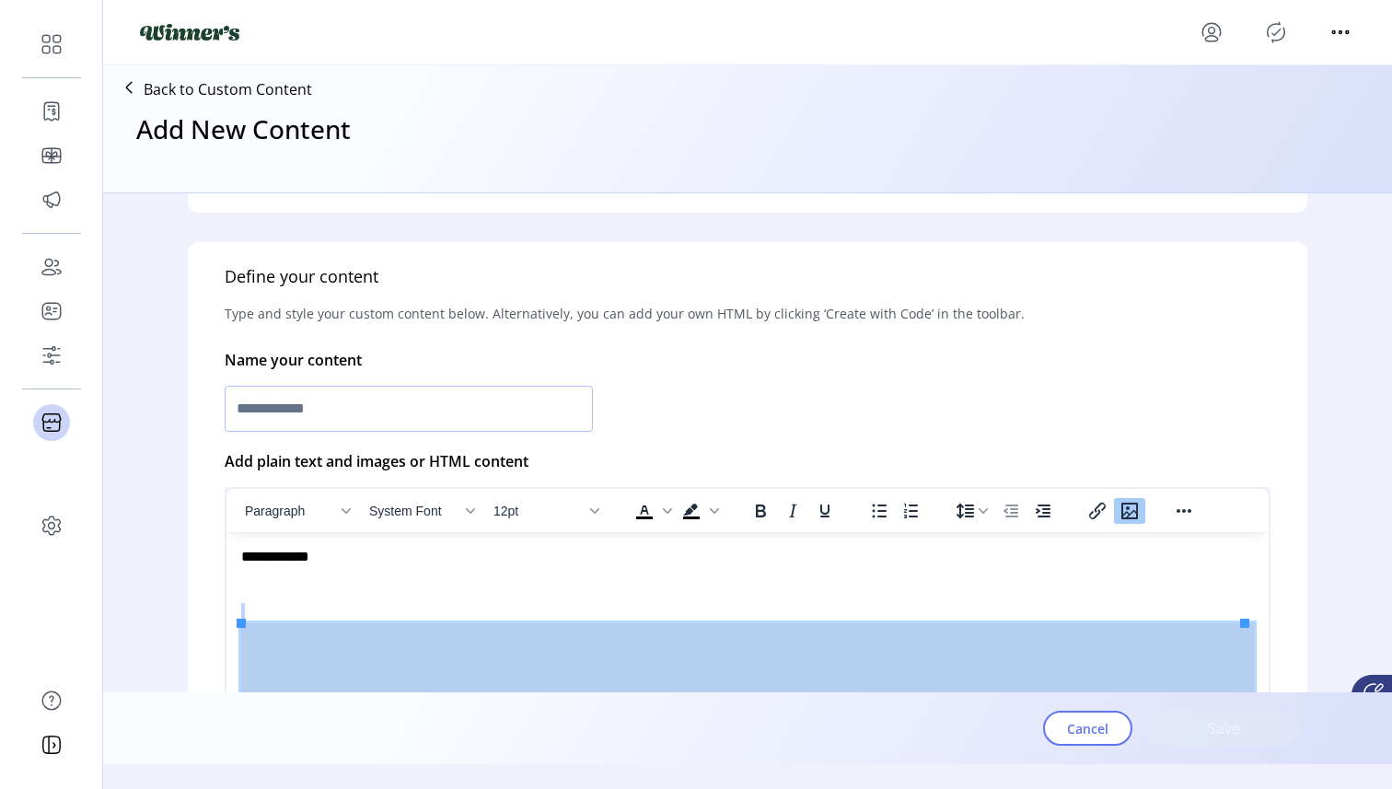
scroll to position [307, 0]
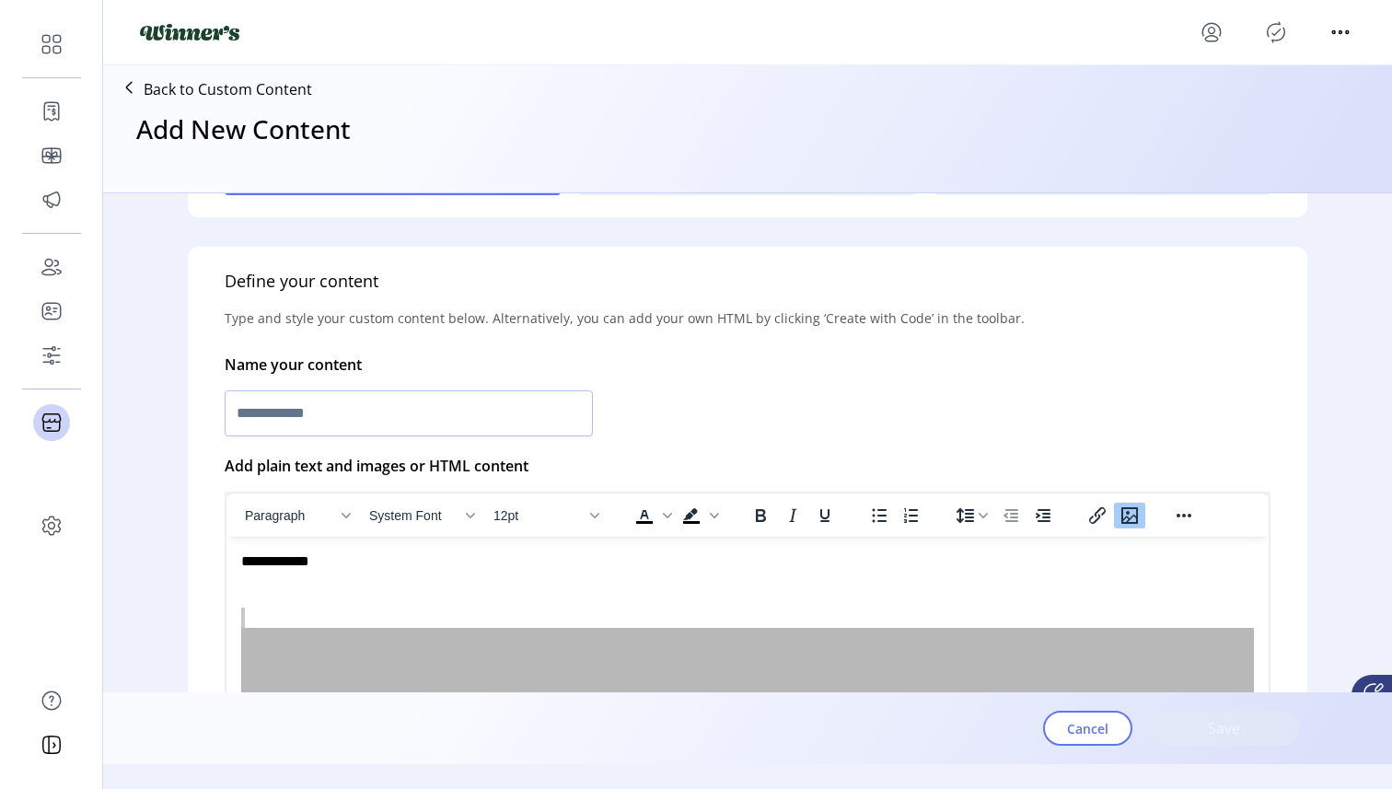
click at [405, 463] on p "Add plain text and images or HTML content" at bounding box center [377, 466] width 304 height 52
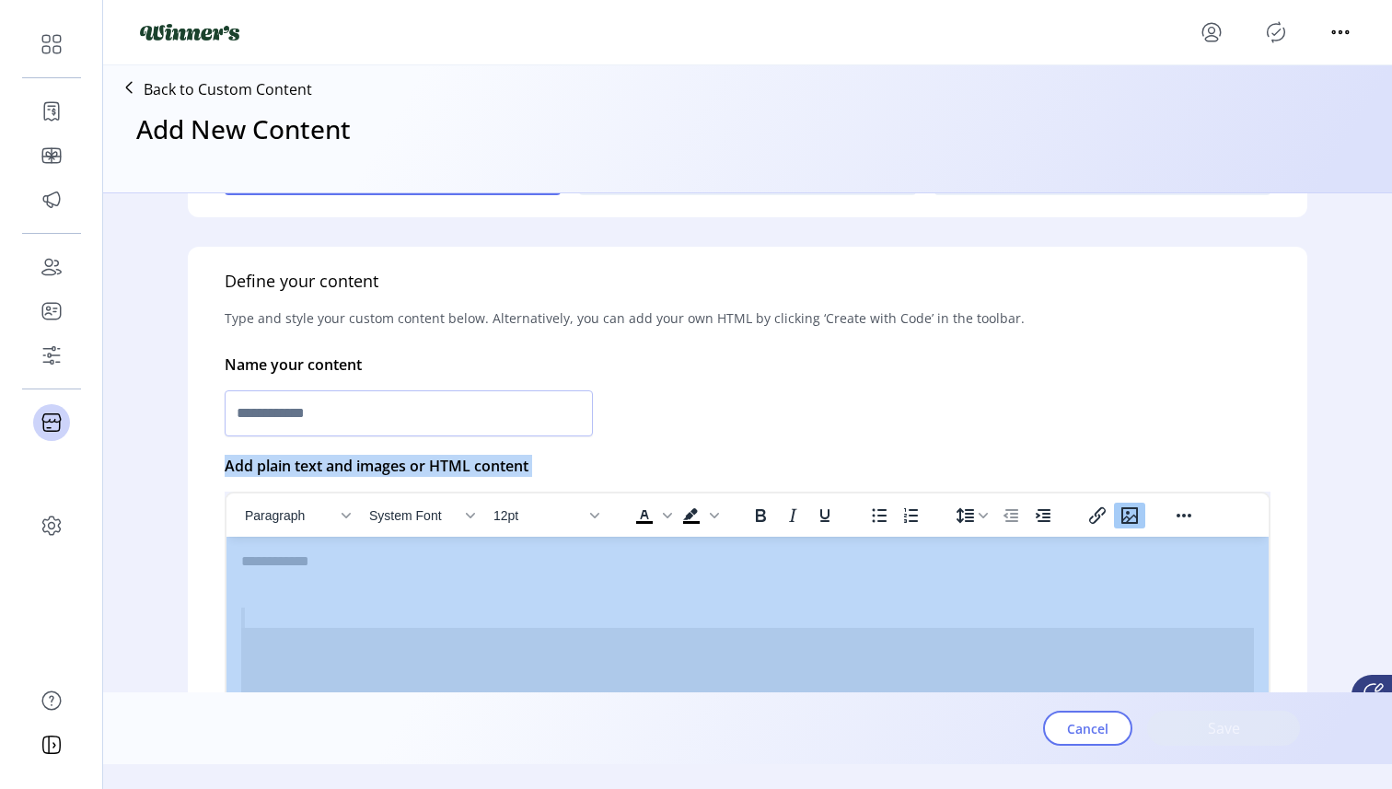
click at [405, 463] on p "Add plain text and images or HTML content" at bounding box center [377, 466] width 304 height 52
copy div "Add plain text and images or HTML content Paragraph System Font 12pt To open th…"
